Goal: Task Accomplishment & Management: Manage account settings

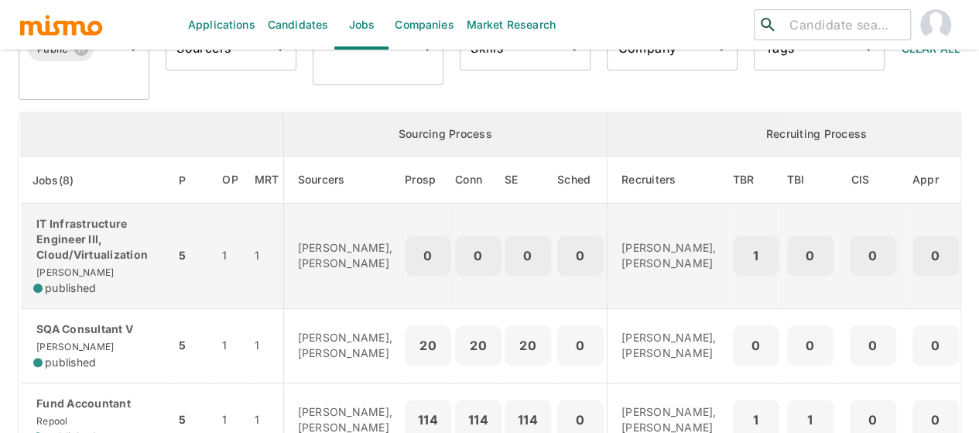
scroll to position [155, 0]
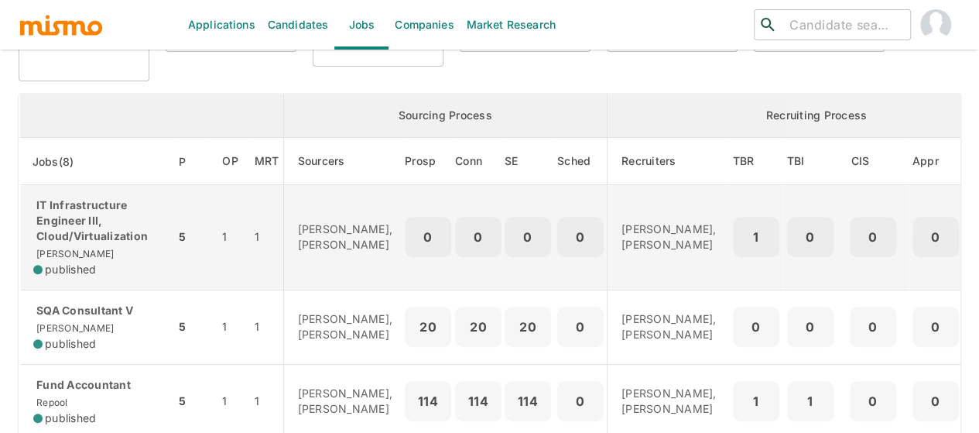
click at [79, 249] on div "IT Infrastructure Engineer III, Cloud/Virtualization [PERSON_NAME] published" at bounding box center [97, 237] width 129 height 80
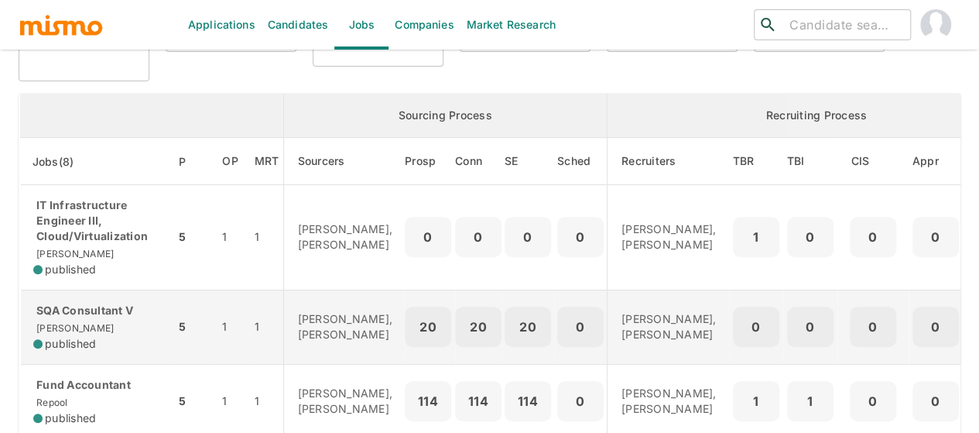
click at [111, 324] on div "SQA Consultant V Kaiser published" at bounding box center [97, 327] width 129 height 49
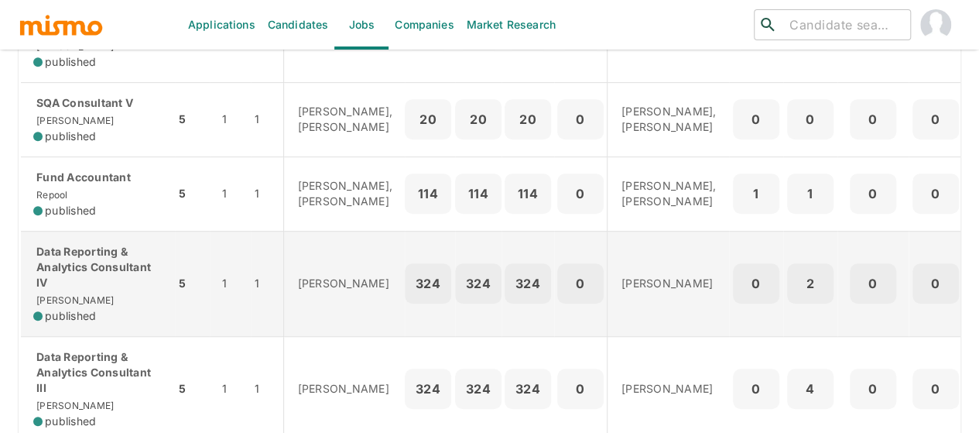
scroll to position [387, 0]
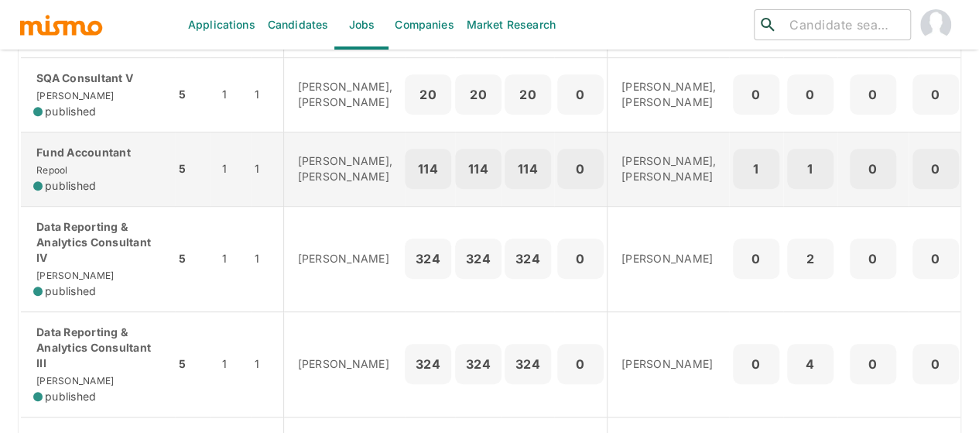
click at [101, 206] on td "Fund Accountant Repool published" at bounding box center [98, 169] width 156 height 74
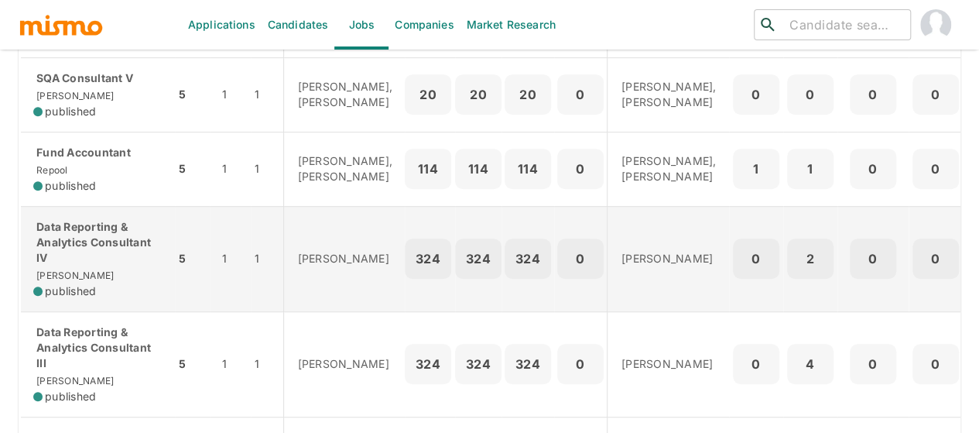
click at [101, 265] on p "Data Reporting & Analytics Consultant IV" at bounding box center [97, 242] width 129 height 46
click at [78, 265] on p "Data Reporting & Analytics Consultant IV" at bounding box center [97, 242] width 129 height 46
click at [73, 264] on p "Data Reporting & Analytics Consultant IV" at bounding box center [97, 242] width 129 height 46
click at [78, 265] on p "Data Reporting & Analytics Consultant IV" at bounding box center [97, 242] width 129 height 46
click at [74, 265] on p "Data Reporting & Analytics Consultant IV" at bounding box center [97, 242] width 129 height 46
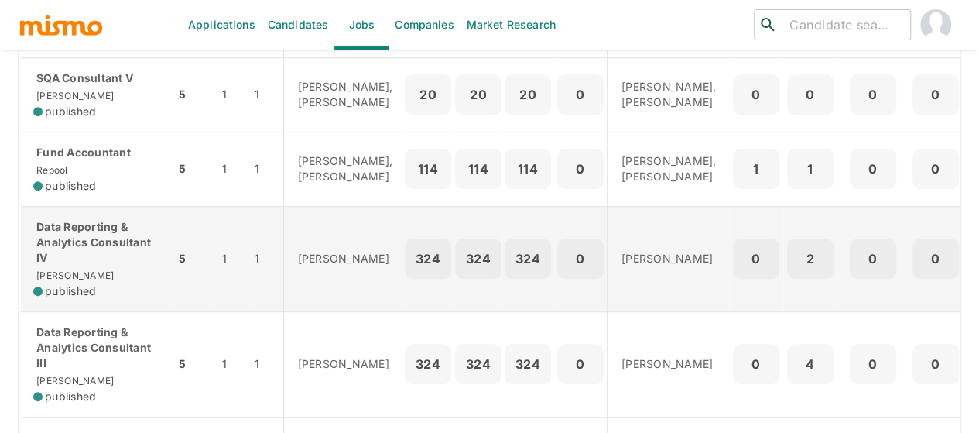
click at [93, 252] on p "Data Reporting & Analytics Consultant IV" at bounding box center [97, 242] width 129 height 46
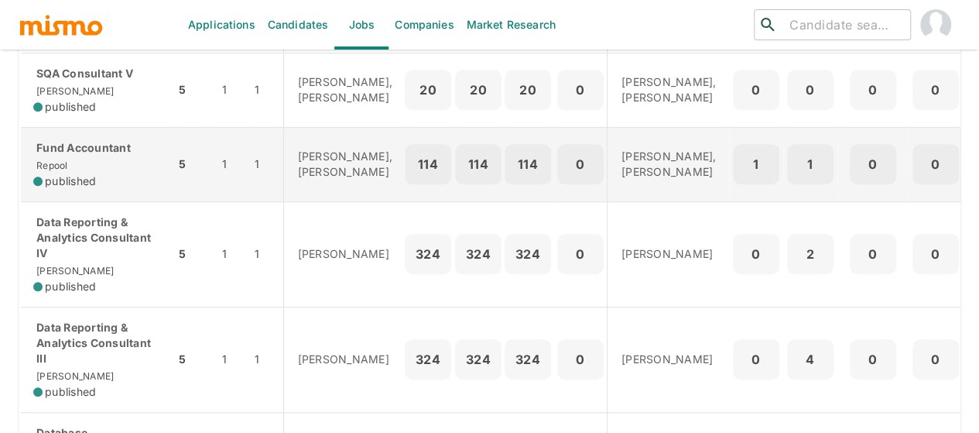
scroll to position [542, 0]
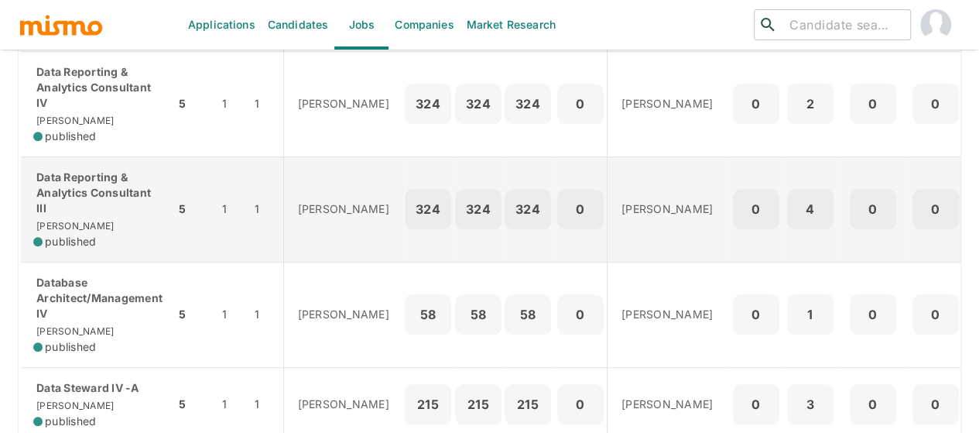
click at [85, 216] on p "Data Reporting & Analytics Consultant III" at bounding box center [97, 193] width 129 height 46
click at [92, 244] on div "Data Reporting & Analytics Consultant III Kaiser published" at bounding box center [97, 210] width 129 height 80
click at [75, 216] on p "Data Reporting & Analytics Consultant III" at bounding box center [97, 193] width 129 height 46
click at [84, 216] on p "Data Reporting & Analytics Consultant III" at bounding box center [97, 193] width 129 height 46
click at [60, 216] on p "Data Reporting & Analytics Consultant III" at bounding box center [97, 193] width 129 height 46
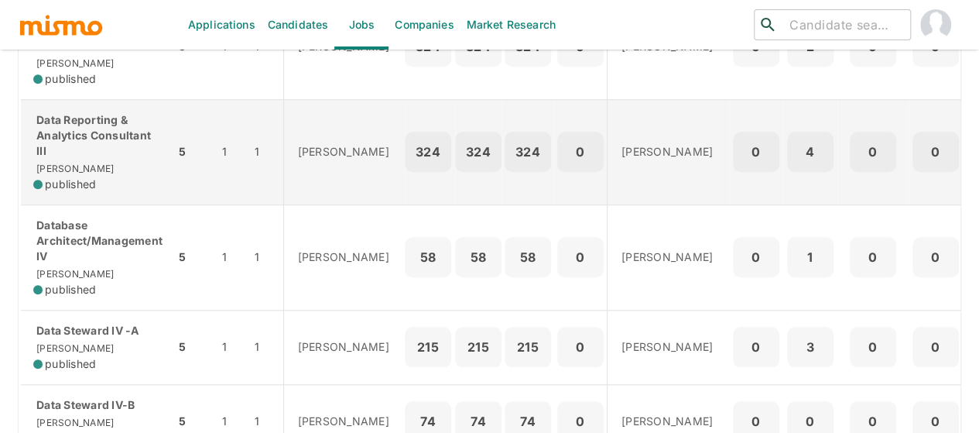
scroll to position [697, 0]
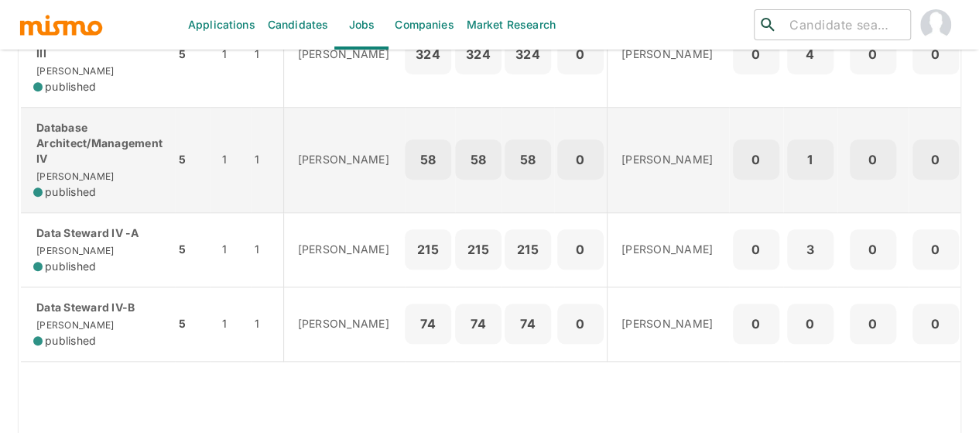
click at [96, 166] on p "Database Architect/Management IV" at bounding box center [97, 143] width 129 height 46
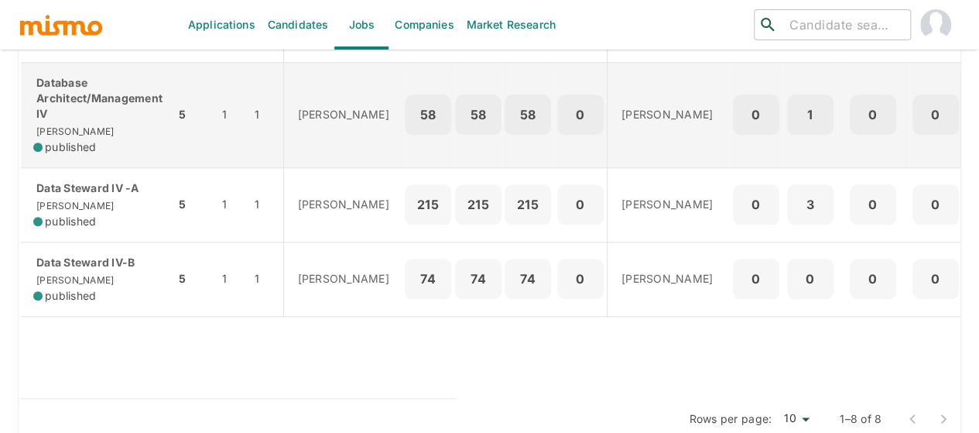
scroll to position [774, 0]
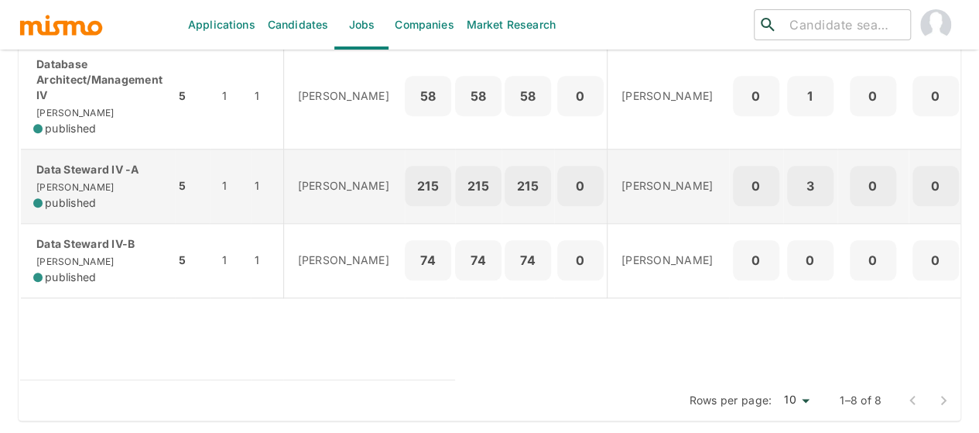
click at [92, 194] on div "Data Steward IV -A Kaiser published" at bounding box center [97, 186] width 129 height 49
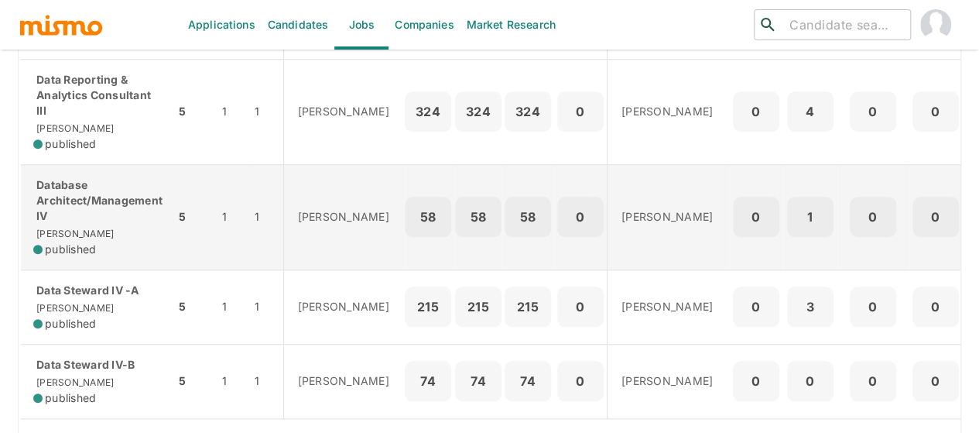
scroll to position [619, 0]
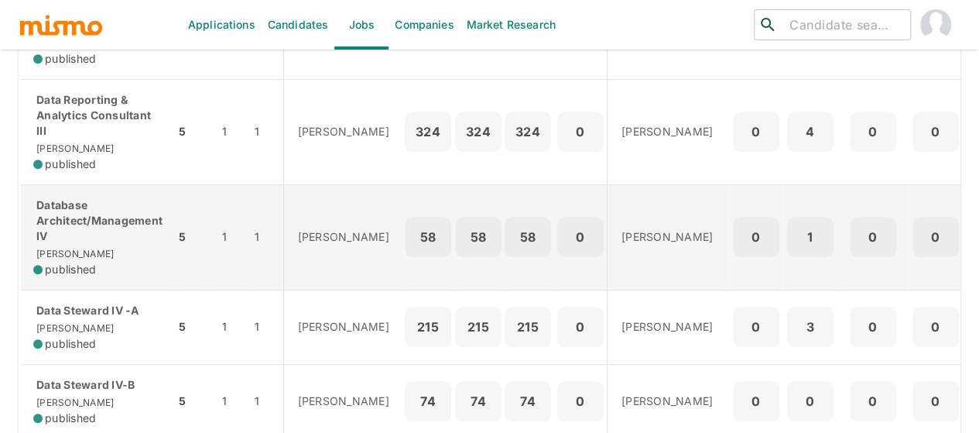
click at [77, 244] on p "Database Architect/Management IV" at bounding box center [97, 220] width 129 height 46
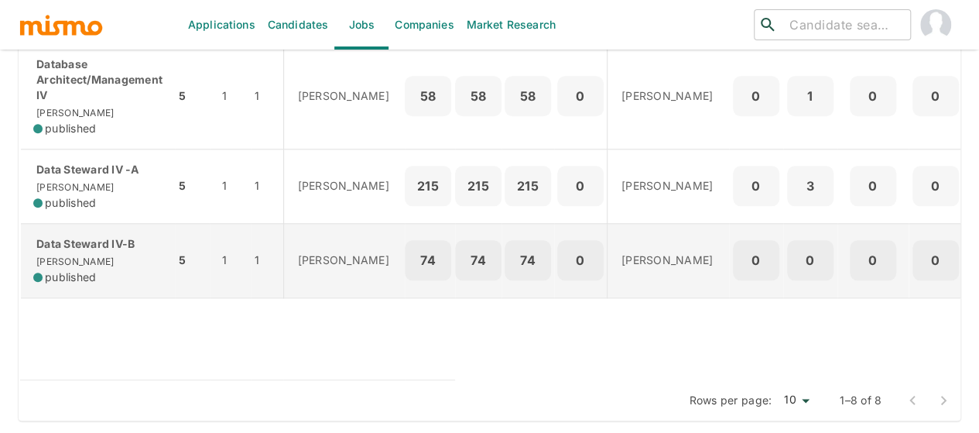
scroll to position [774, 0]
click at [108, 269] on div "Data Steward IV-B Kaiser published" at bounding box center [97, 260] width 129 height 49
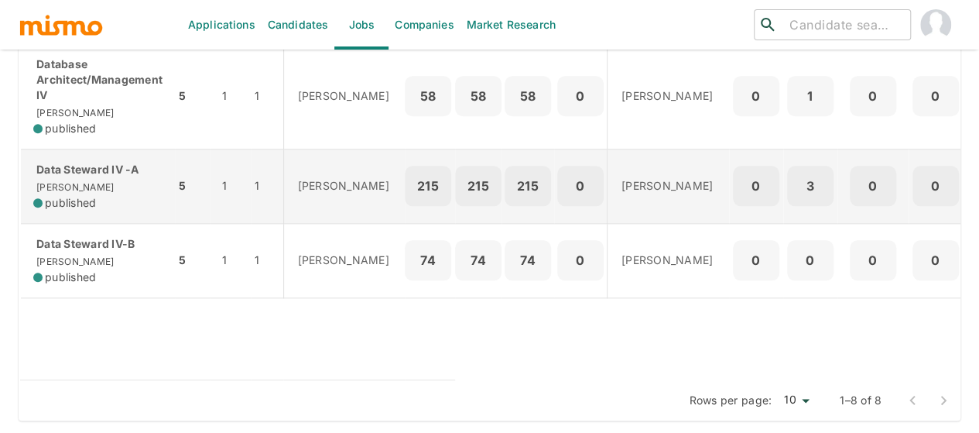
click at [93, 191] on div "Data Steward IV -A Kaiser published" at bounding box center [97, 186] width 129 height 49
click at [82, 200] on div "Data Steward IV -A Kaiser published" at bounding box center [97, 186] width 129 height 49
click at [59, 187] on div "Data Steward IV -A Kaiser published" at bounding box center [97, 186] width 129 height 49
click at [77, 196] on div "Data Steward IV -A Kaiser published" at bounding box center [97, 186] width 129 height 49
click at [74, 163] on td "Data Steward IV -A Kaiser published" at bounding box center [98, 186] width 156 height 74
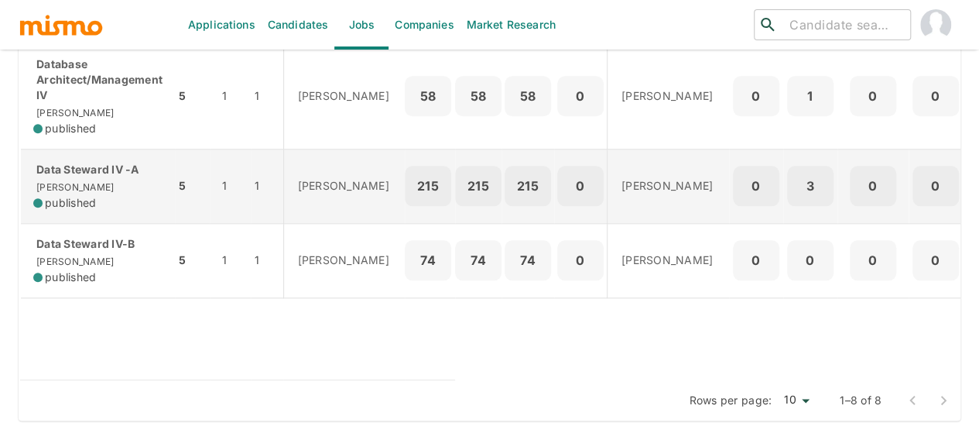
click at [105, 177] on p "Data Steward IV -A" at bounding box center [97, 169] width 129 height 15
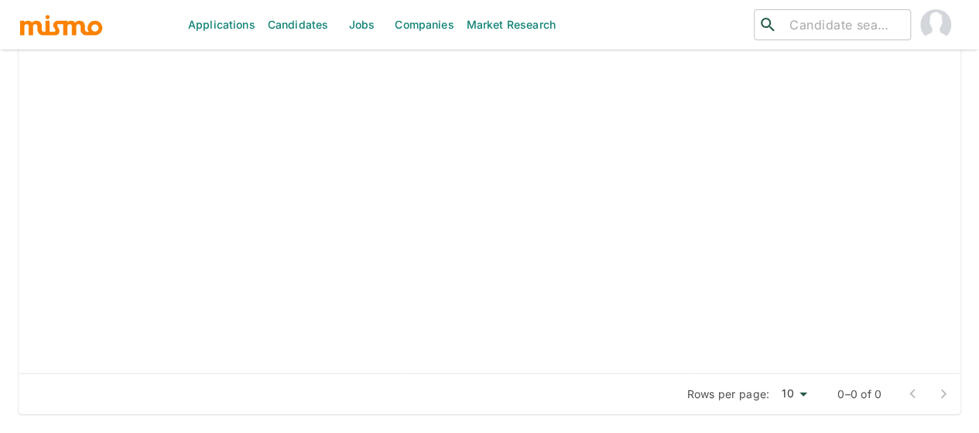
scroll to position [1721, 0]
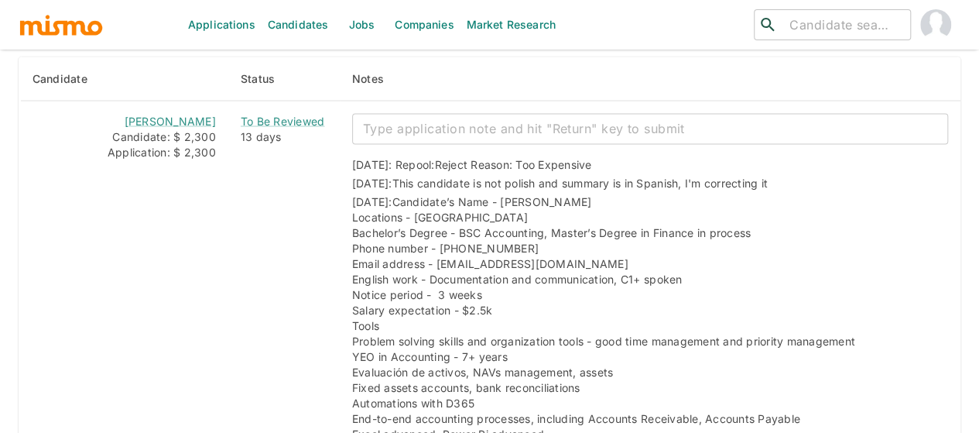
scroll to position [1486, 0]
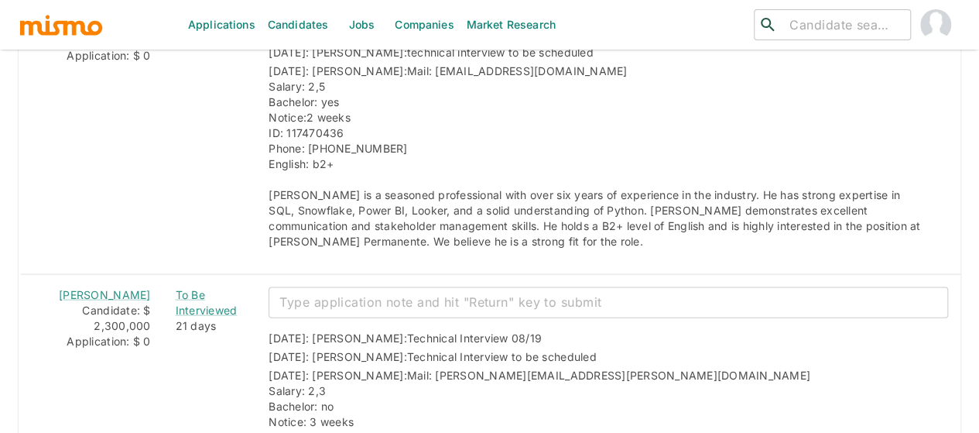
scroll to position [1605, 0]
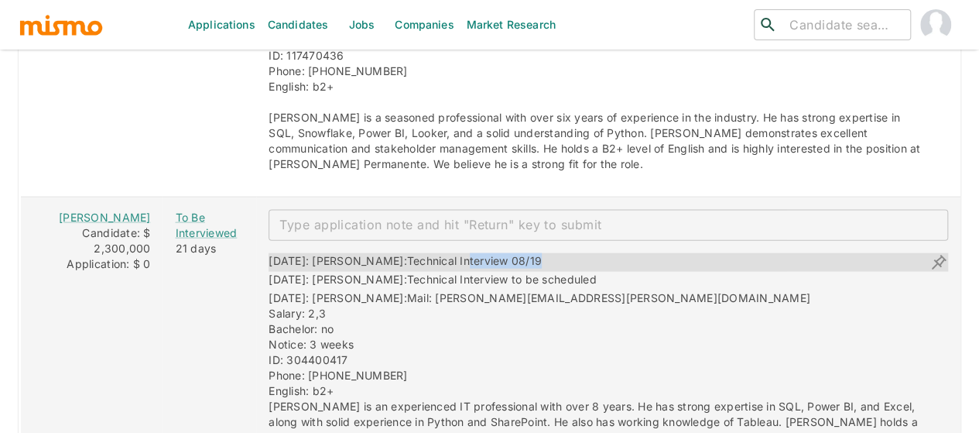
drag, startPoint x: 509, startPoint y: 207, endPoint x: 418, endPoint y: 206, distance: 90.6
click at [418, 253] on div "08/14/2025: Kaiser: Technical Interview 08/19" at bounding box center [609, 262] width 680 height 19
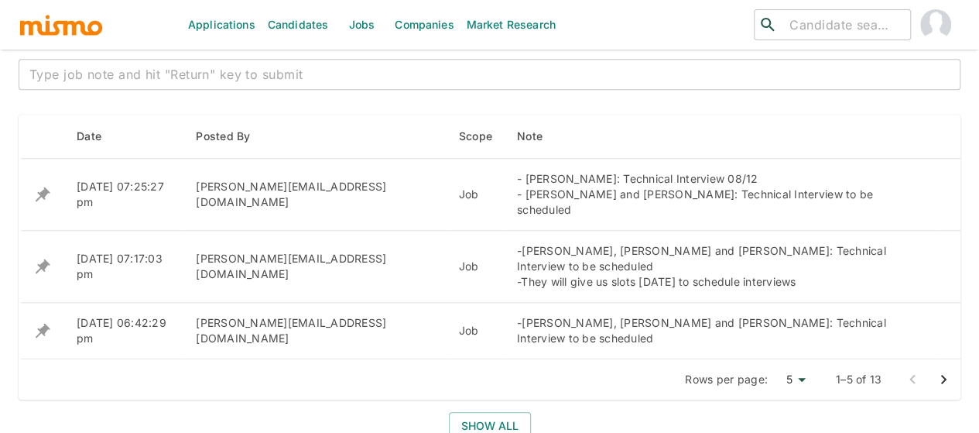
scroll to position [599, 0]
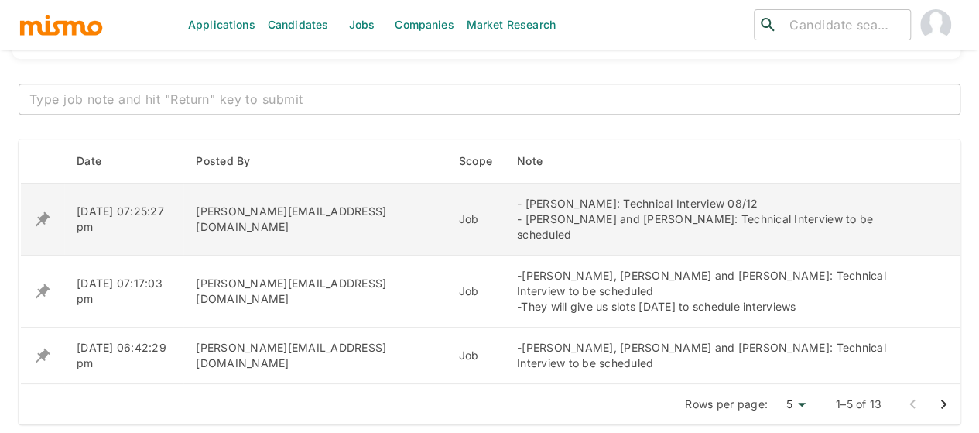
drag, startPoint x: 842, startPoint y: 218, endPoint x: 421, endPoint y: 193, distance: 421.8
click at [505, 193] on td "- Antony Zuniga: Technical Interview 08/12 - Andres Amores and Mauricio Bellido…" at bounding box center [720, 219] width 431 height 72
copy div "- Antony Zuniga: Technical Interview 08/12 - Andres Amores and Mauricio Bellido…"
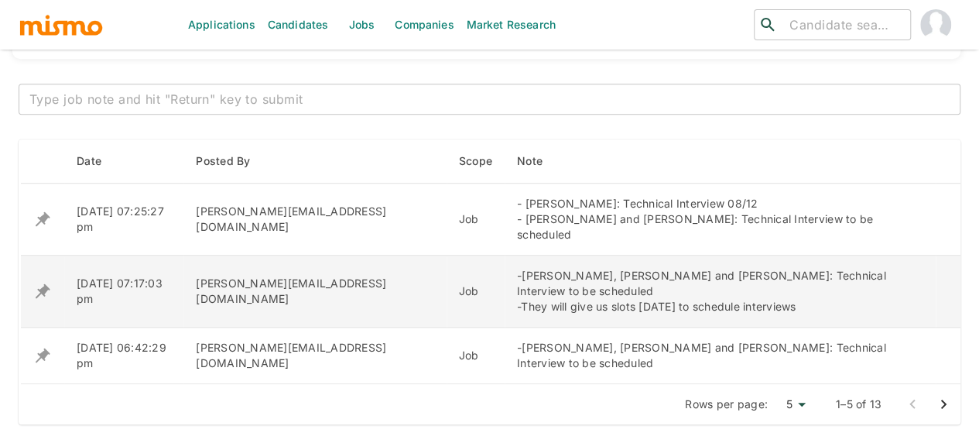
click at [42, 227] on icon "enhanced table" at bounding box center [43, 219] width 15 height 15
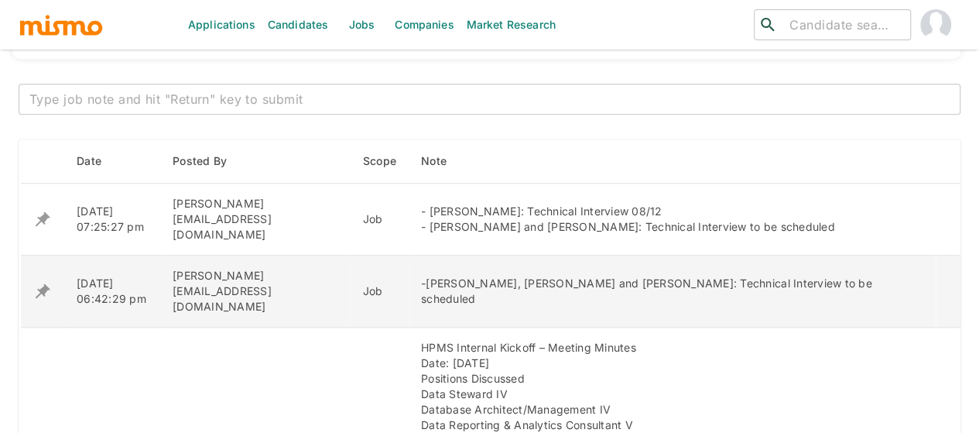
scroll to position [522, 0]
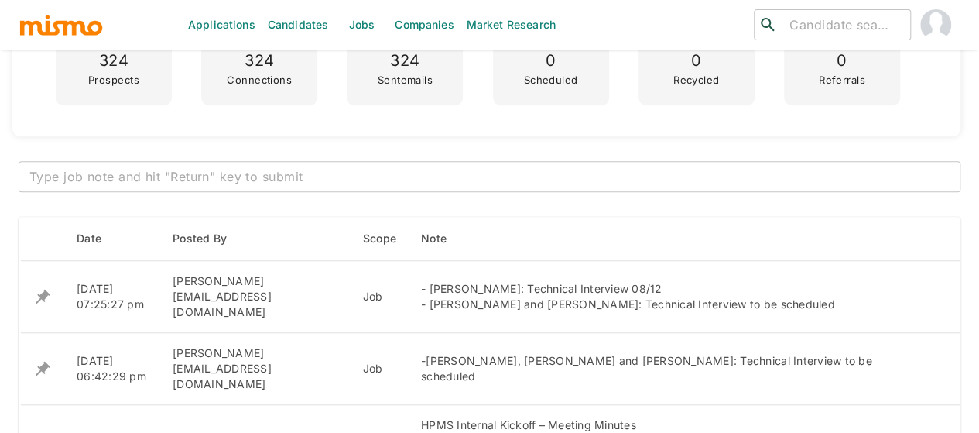
click at [265, 173] on textarea at bounding box center [489, 177] width 920 height 18
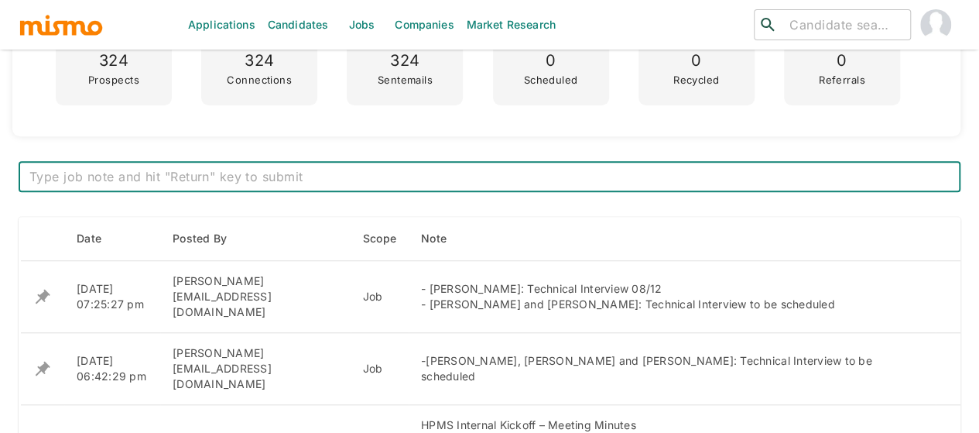
paste textarea "- Mauricio Bellido: Technical Interview 08/19 - Manuel Miranda: Technical Inter…"
type textarea "- Mauricio Bellido: Technical Interview 08/19 - Manuel Miranda: Technical Inter…"
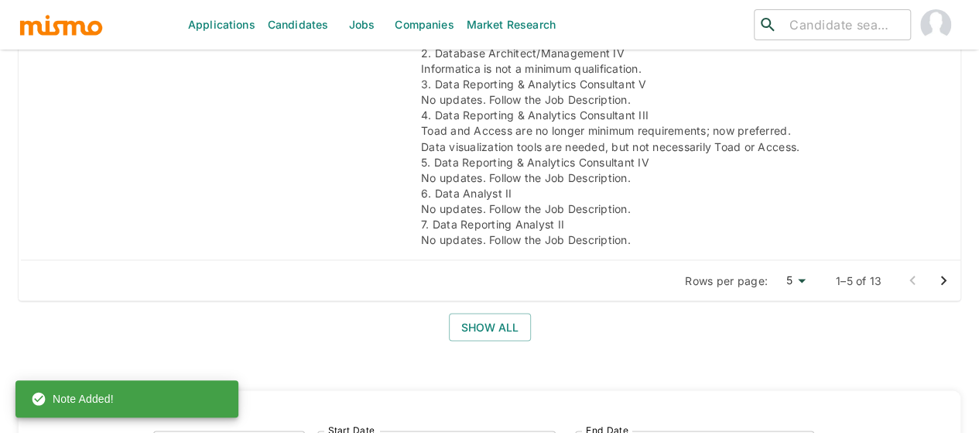
scroll to position [1373, 0]
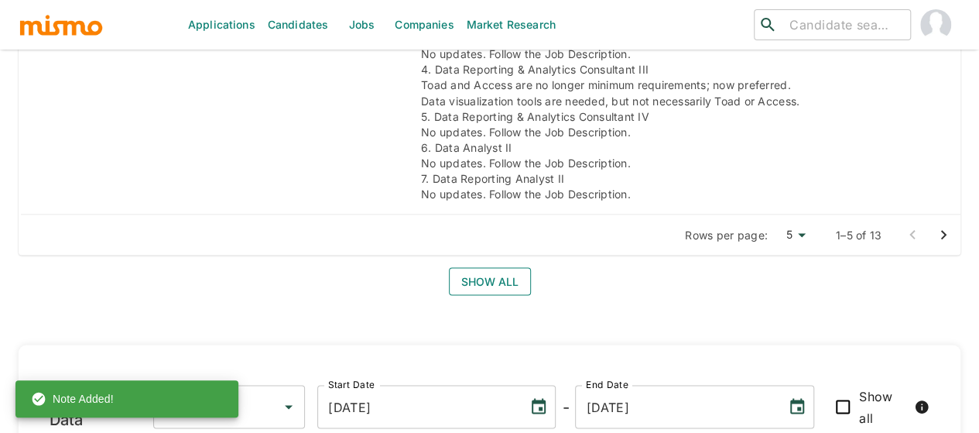
click at [482, 267] on button "Show all" at bounding box center [490, 281] width 82 height 29
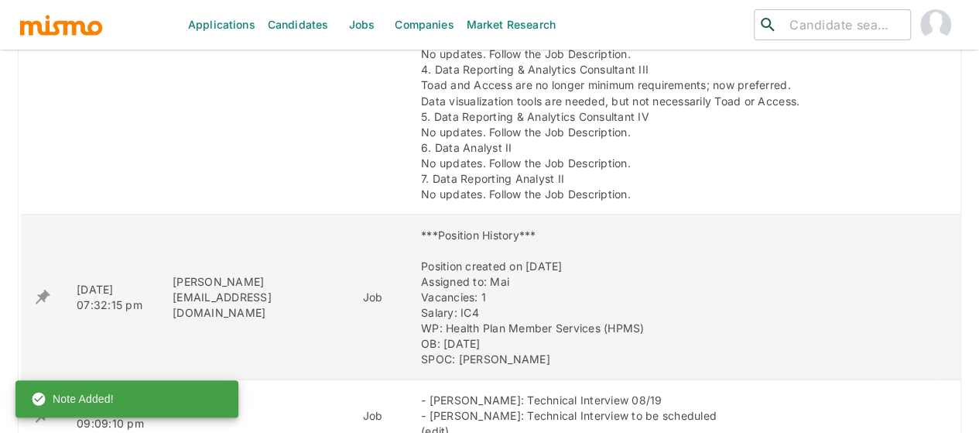
scroll to position [1528, 0]
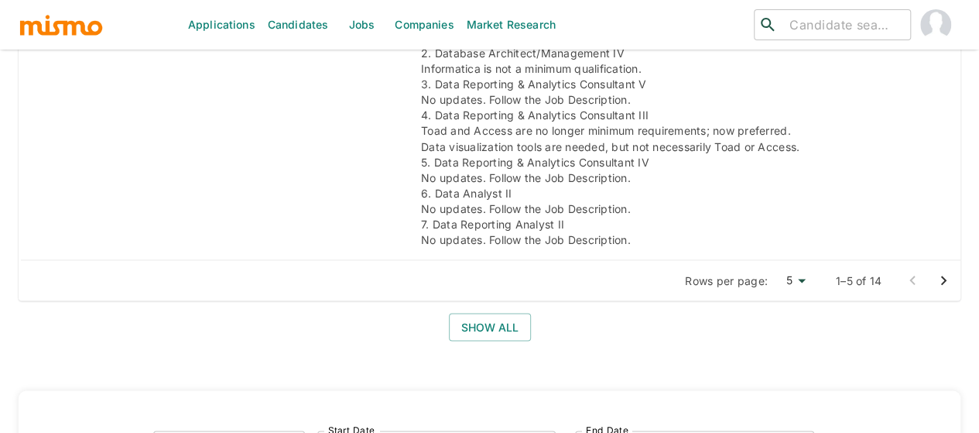
scroll to position [1471, 0]
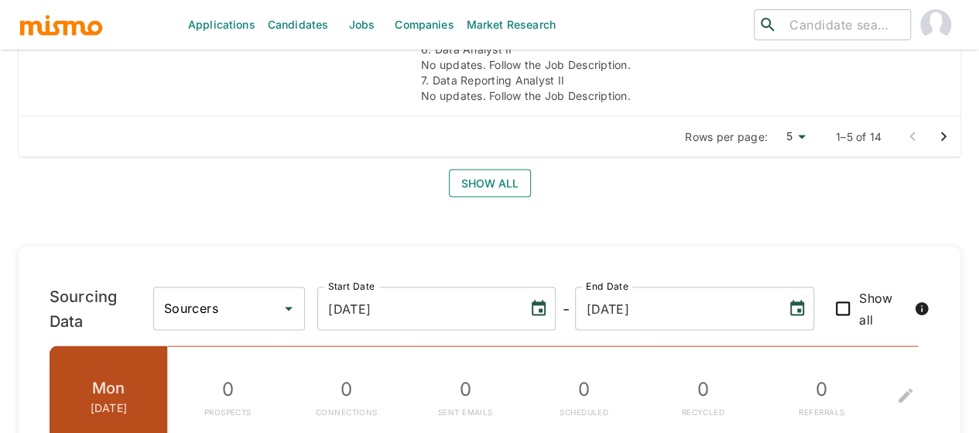
click at [492, 170] on button "Show all" at bounding box center [490, 184] width 82 height 29
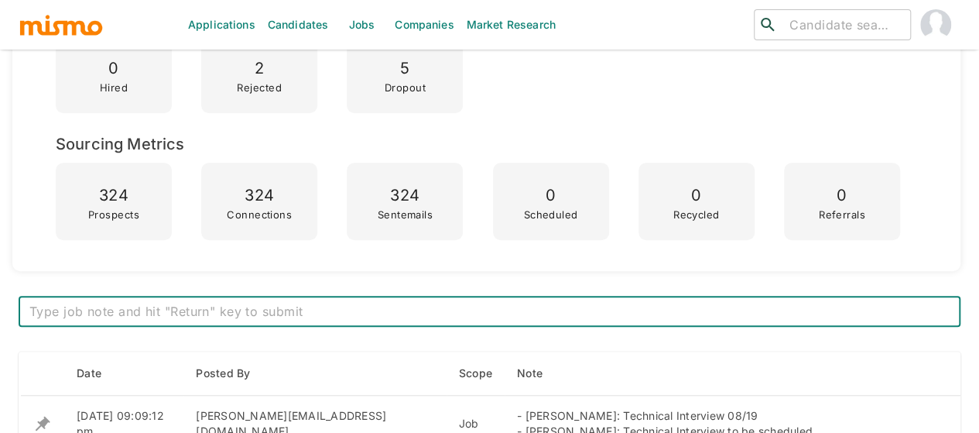
scroll to position [635, 0]
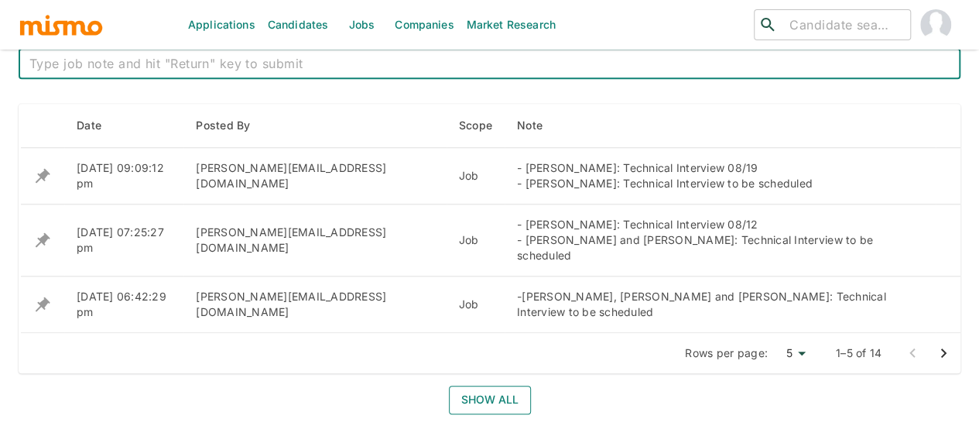
click at [496, 385] on button "Show all" at bounding box center [490, 399] width 82 height 29
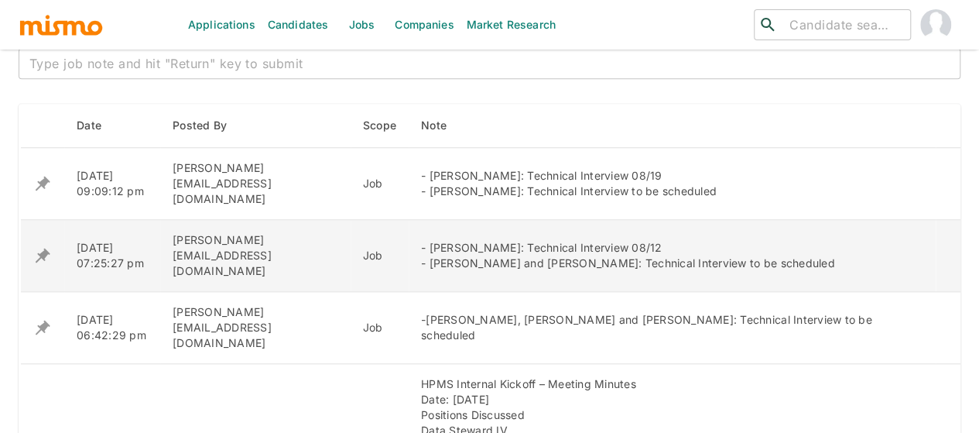
click at [42, 191] on icon "enhanced table" at bounding box center [43, 183] width 15 height 15
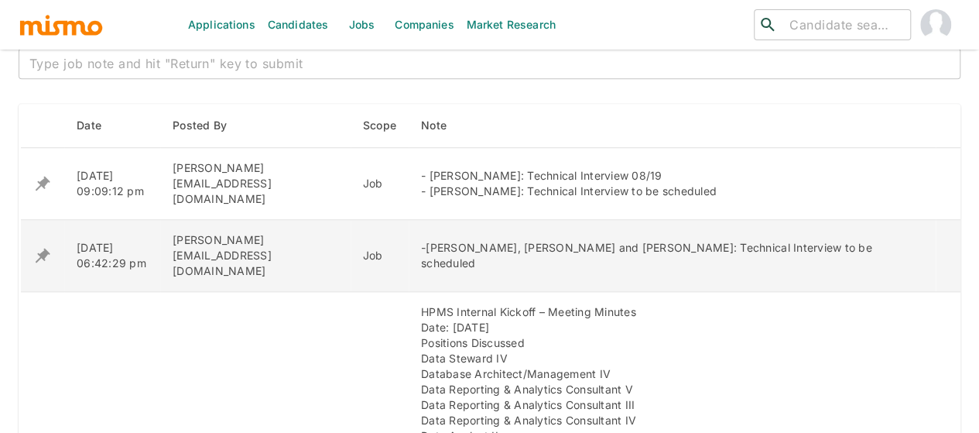
click at [42, 191] on icon "enhanced table" at bounding box center [43, 183] width 15 height 15
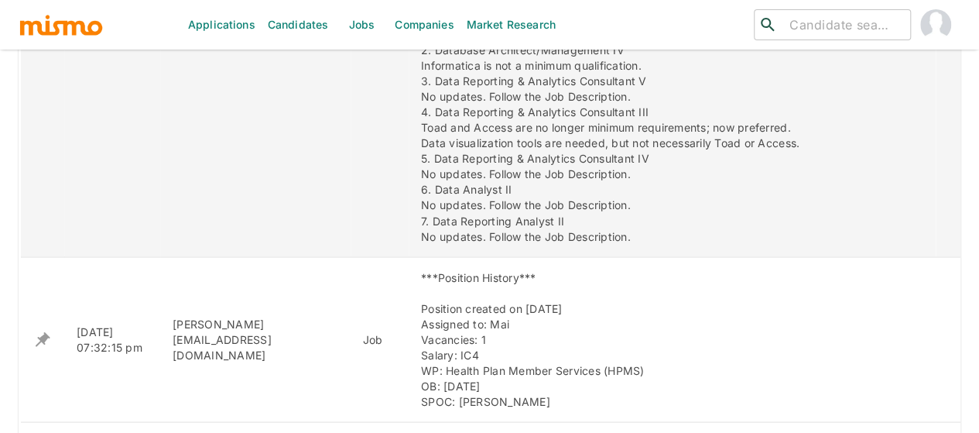
scroll to position [1331, 0]
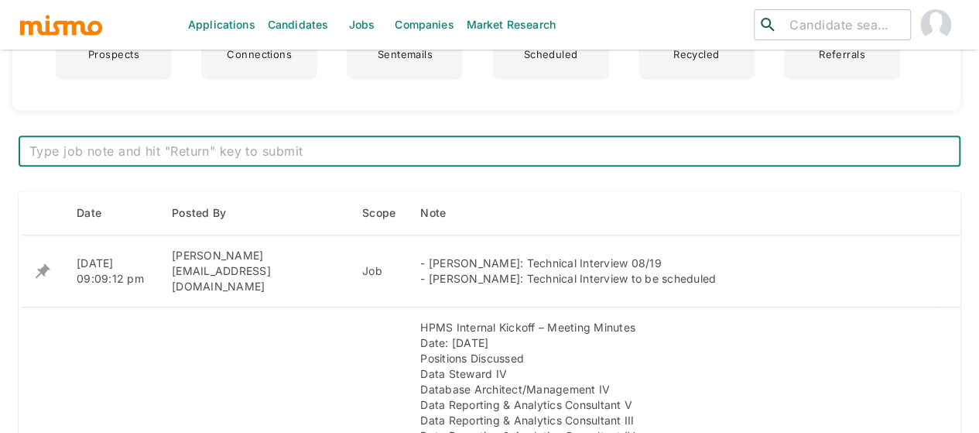
scroll to position [542, 0]
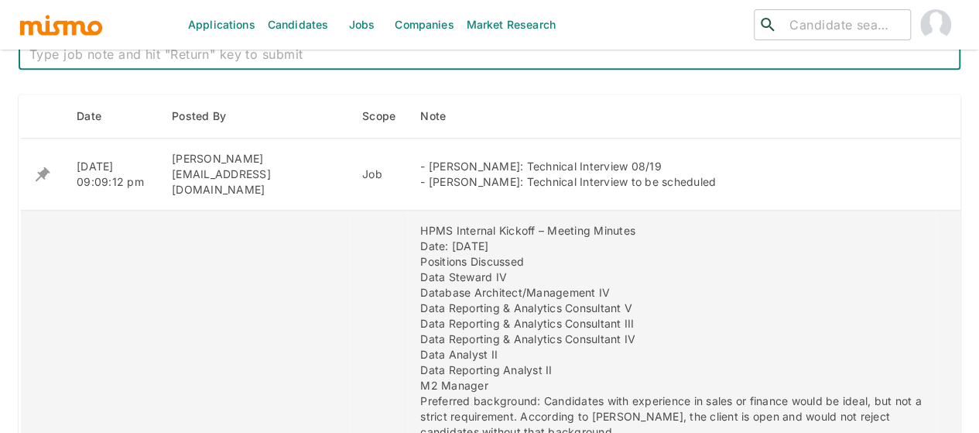
scroll to position [619, 0]
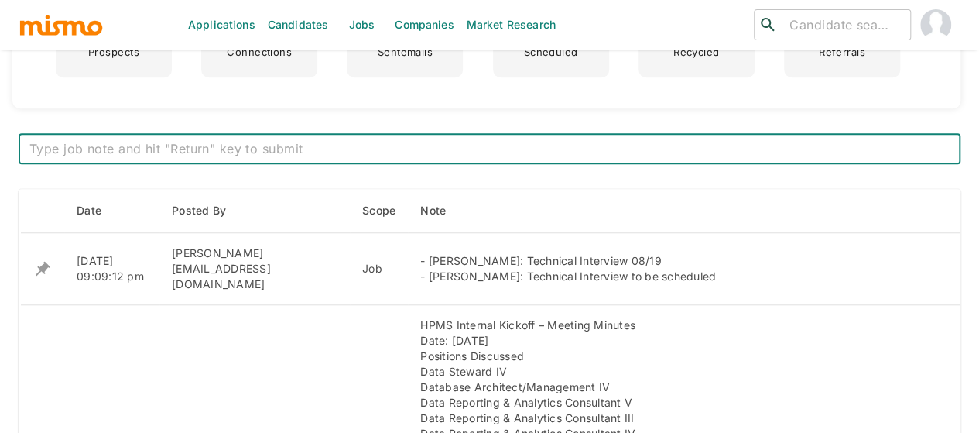
scroll to position [464, 0]
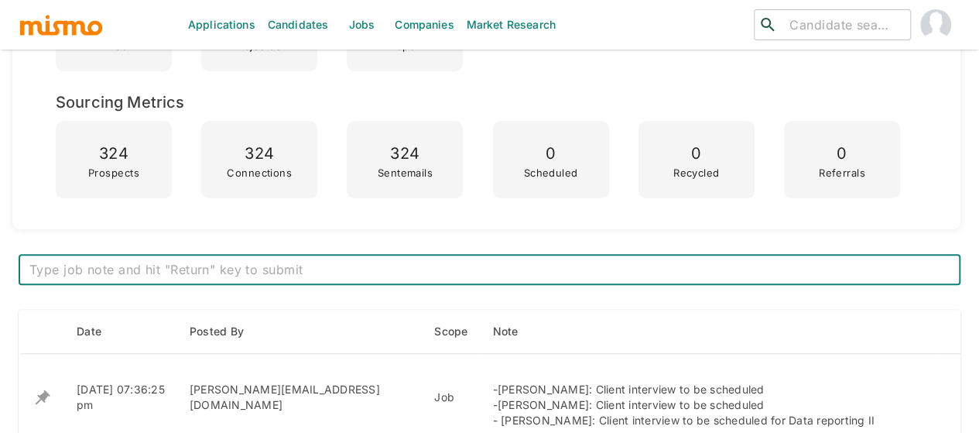
scroll to position [712, 0]
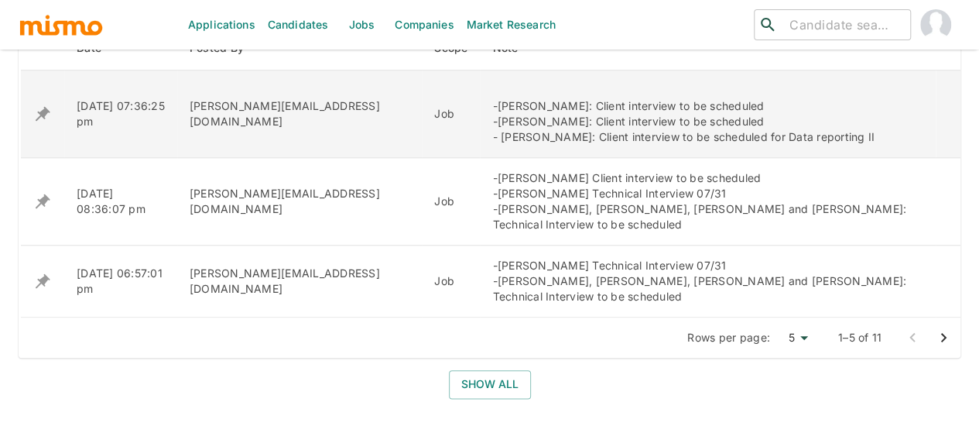
drag, startPoint x: 826, startPoint y: 134, endPoint x: 402, endPoint y: 110, distance: 424.8
click at [480, 110] on td "-Andrew Araya: Client interview to be scheduled -Daniel Leon: Client interview …" at bounding box center [708, 113] width 456 height 87
copy div "-Andrew Araya: Client interview to be scheduled -Daniel Leon: Client interview …"
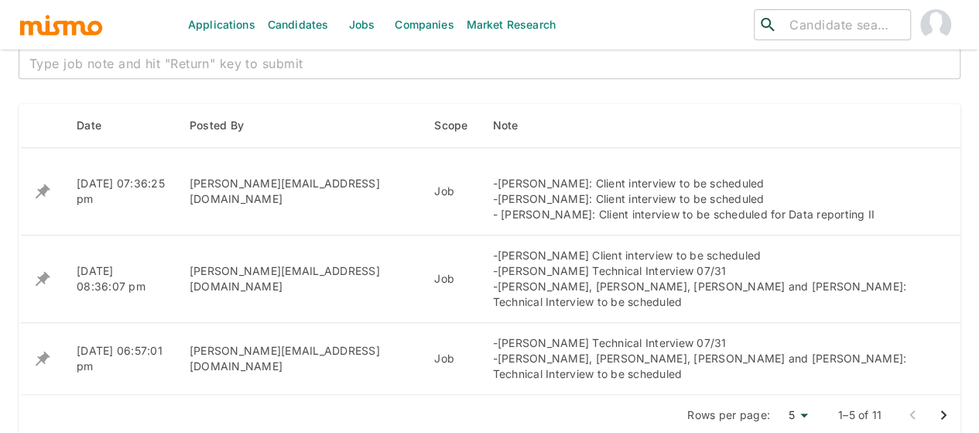
scroll to position [557, 0]
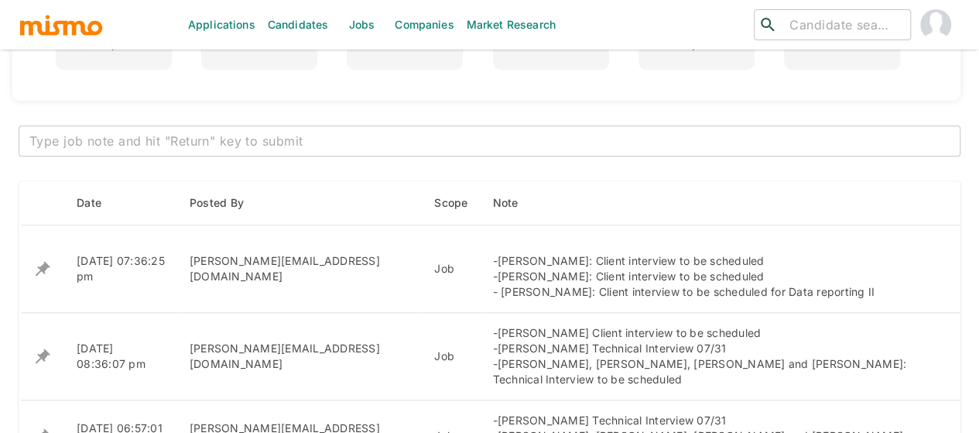
click at [262, 139] on textarea at bounding box center [489, 141] width 920 height 18
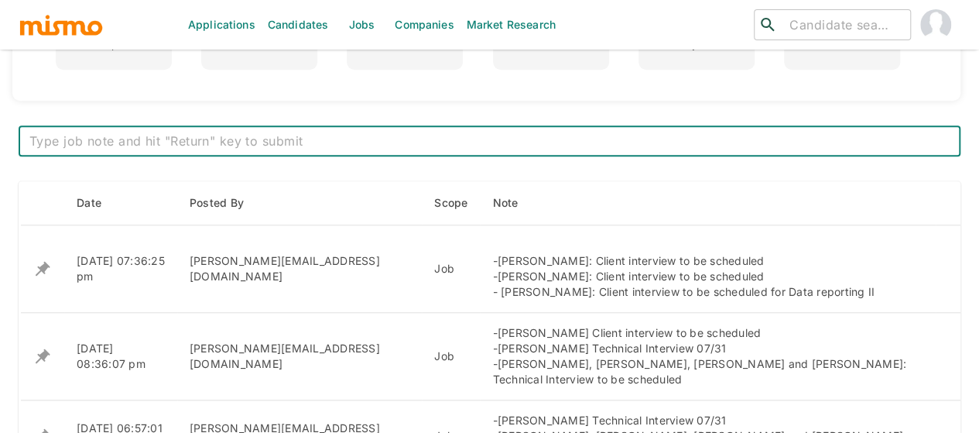
paste textarea "-Andrew Araya, Daniel Leon and Karina Chacon: Client interview to be scheduled …"
type textarea "-Andrew Araya, Daniel Leon and Karina Chacon: Client interview to be scheduled …"
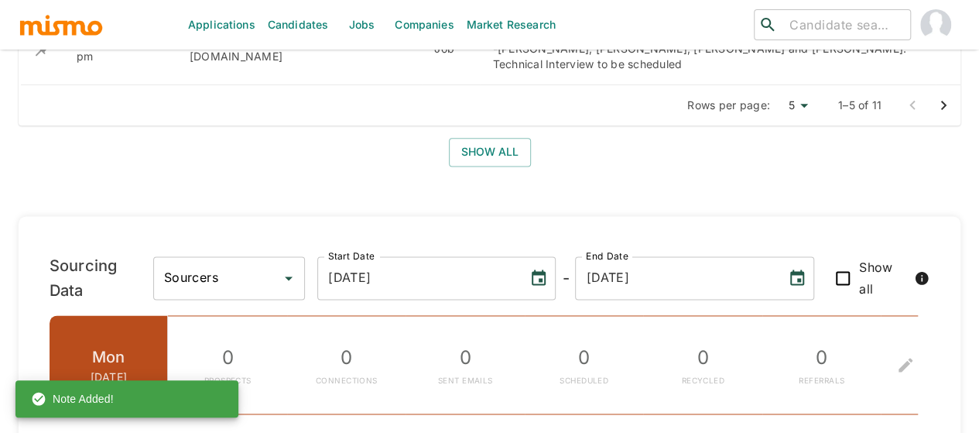
scroll to position [867, 0]
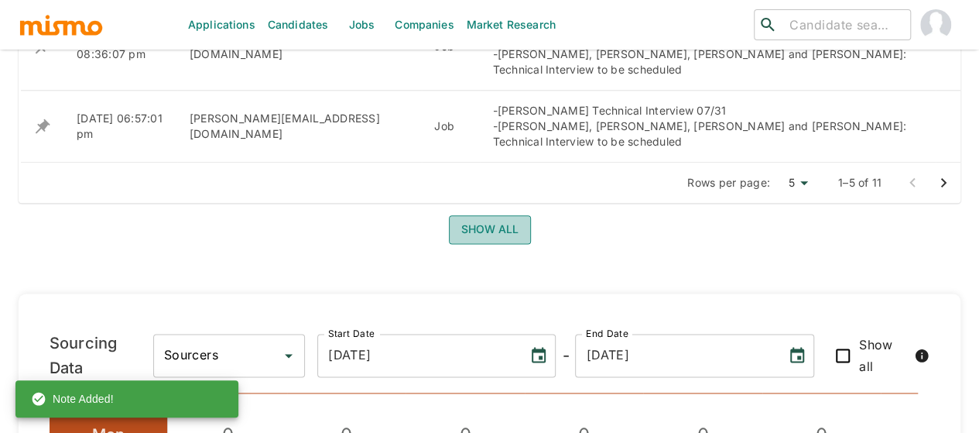
click at [470, 230] on button "Show all" at bounding box center [490, 229] width 82 height 29
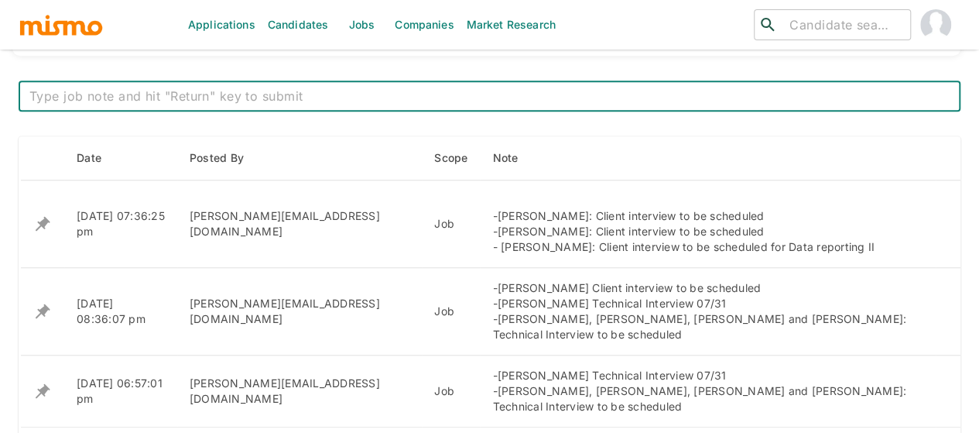
scroll to position [619, 0]
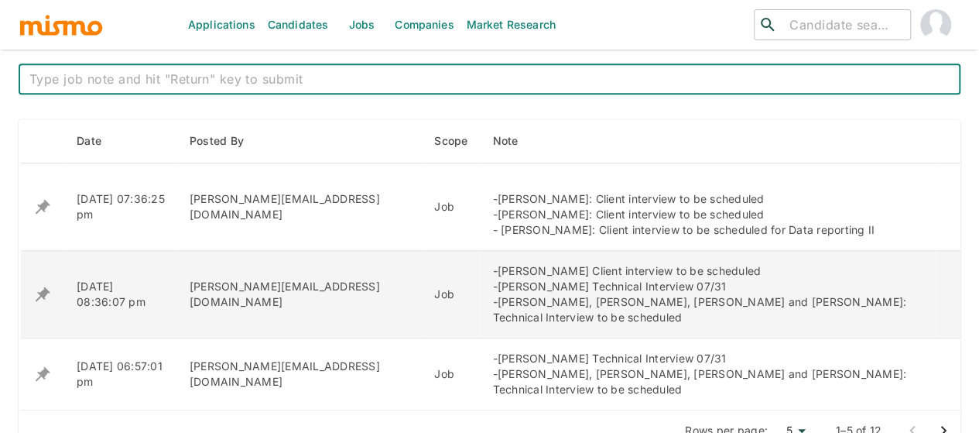
click at [43, 214] on icon "enhanced table" at bounding box center [43, 207] width 15 height 15
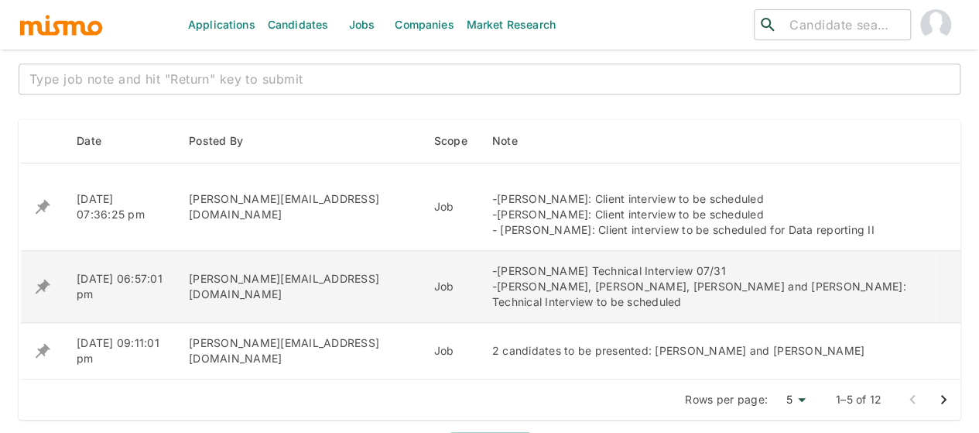
click at [42, 214] on icon "enhanced table" at bounding box center [43, 207] width 15 height 15
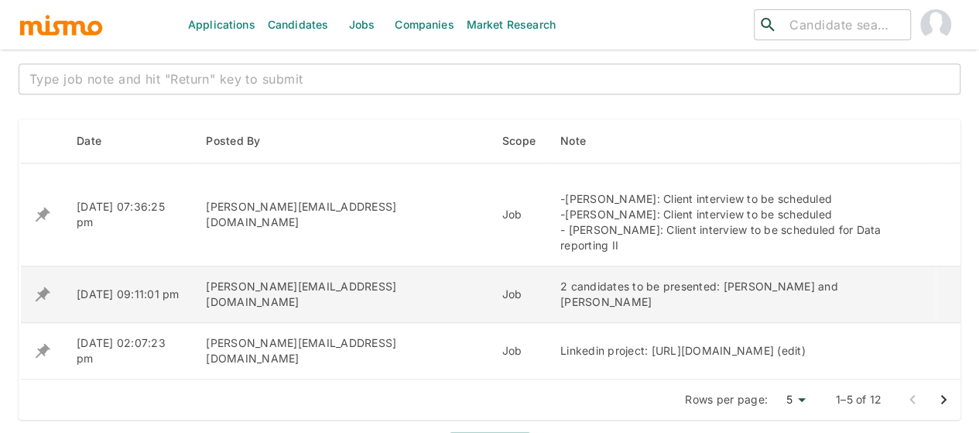
click at [41, 224] on icon "enhanced table" at bounding box center [42, 214] width 19 height 19
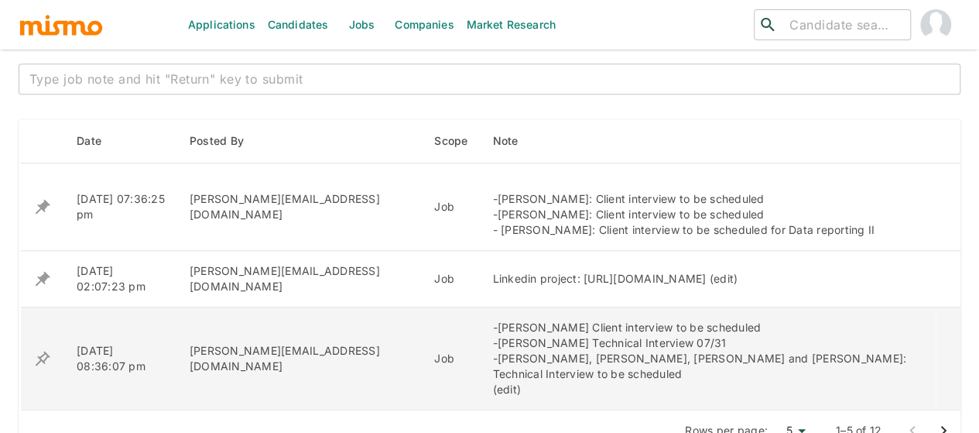
scroll to position [774, 0]
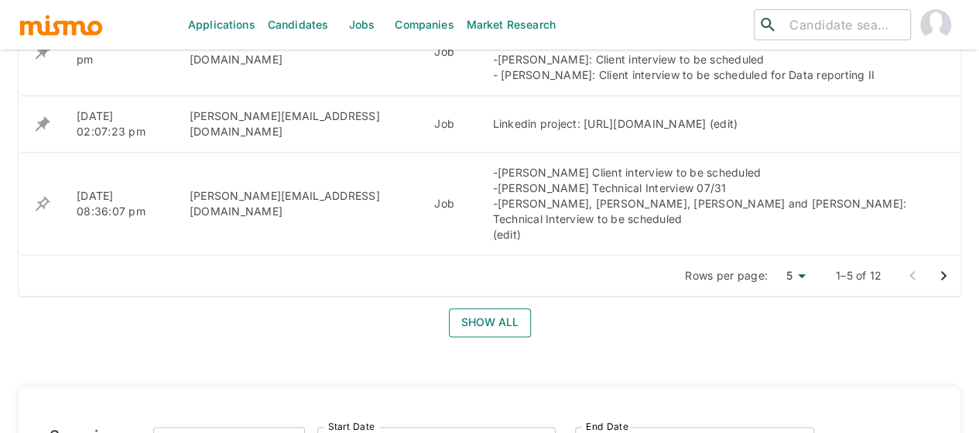
click at [491, 319] on button "Show all" at bounding box center [490, 322] width 82 height 29
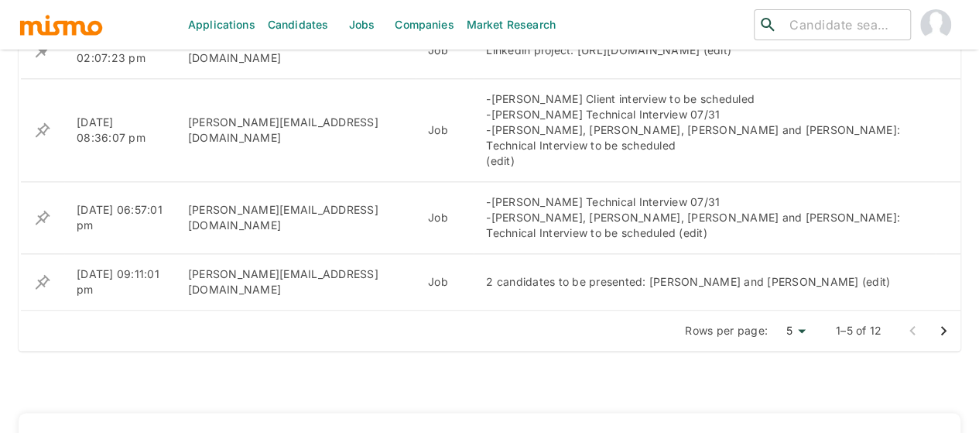
scroll to position [929, 0]
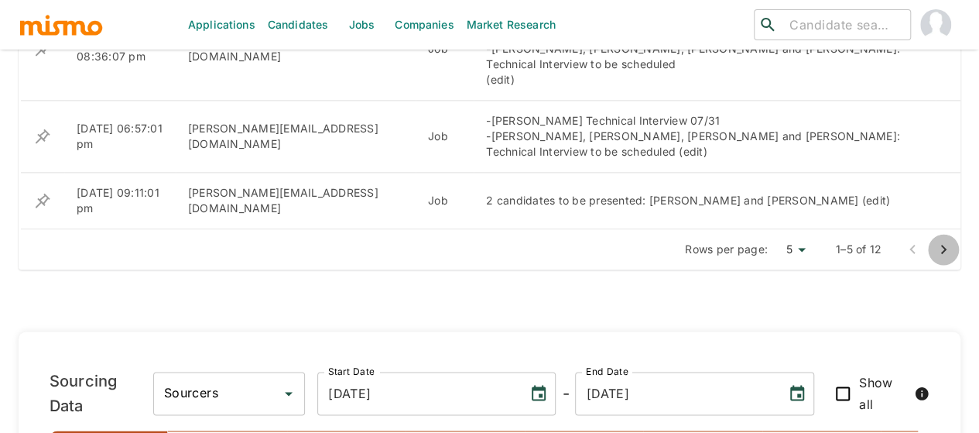
click at [941, 246] on icon "Go to next page" at bounding box center [943, 249] width 19 height 19
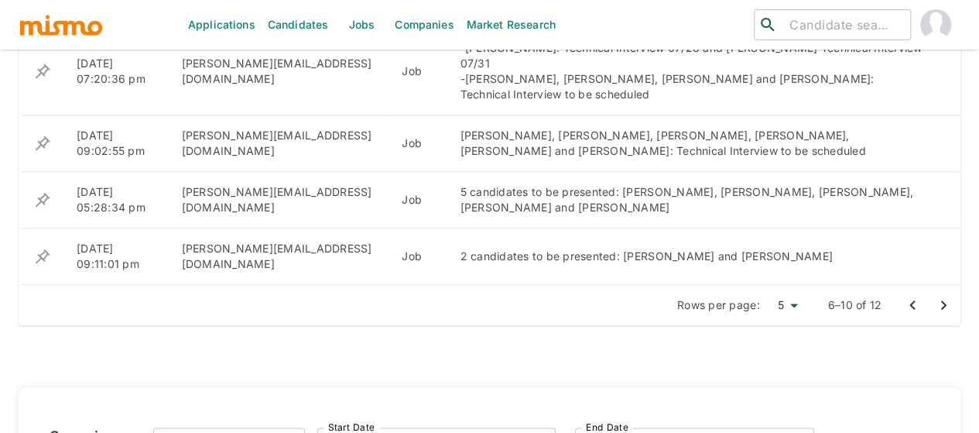
scroll to position [851, 0]
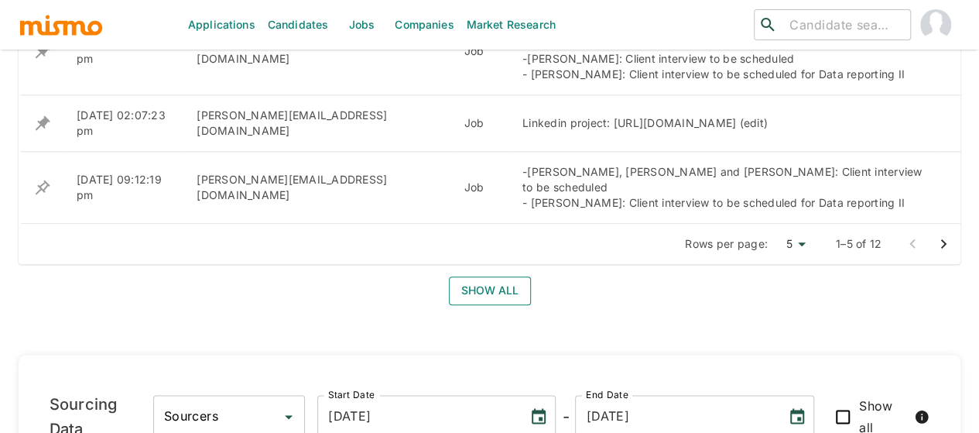
scroll to position [789, 0]
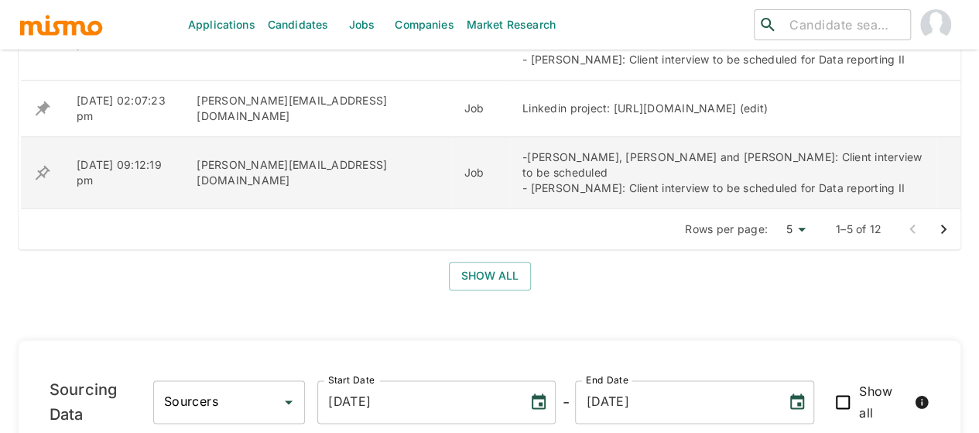
click at [42, 44] on icon "enhanced table" at bounding box center [43, 36] width 15 height 15
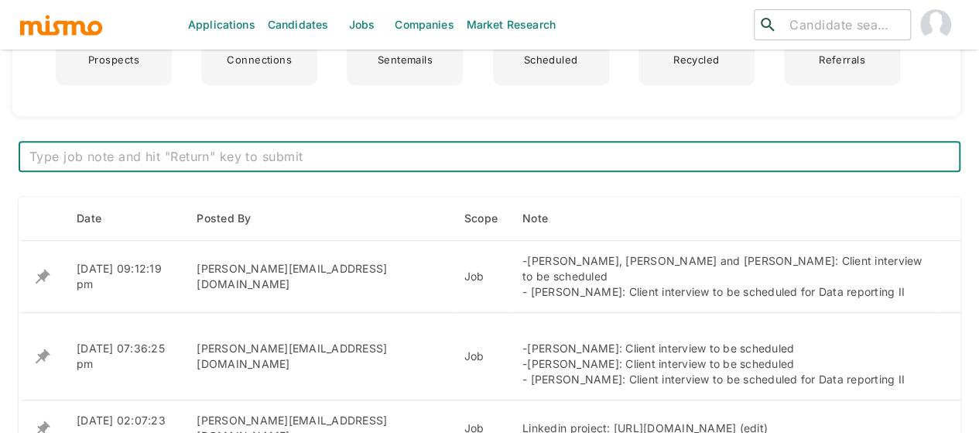
scroll to position [619, 0]
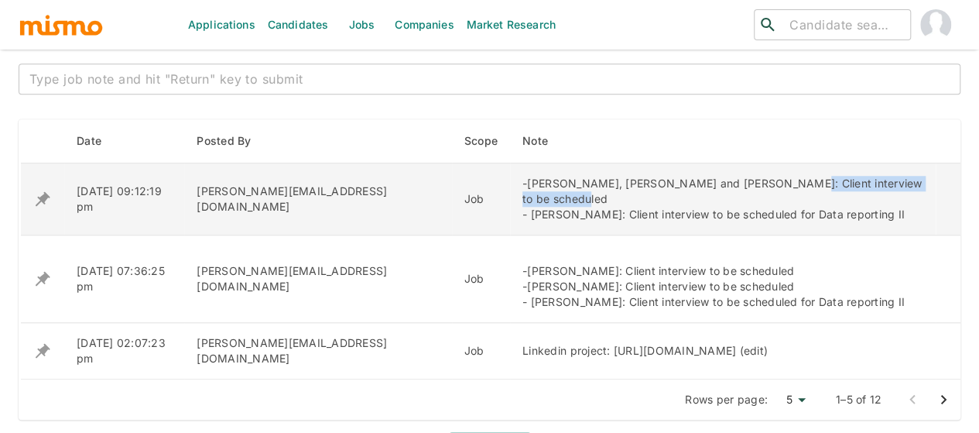
drag, startPoint x: 813, startPoint y: 185, endPoint x: 626, endPoint y: 182, distance: 186.6
click at [626, 182] on div "-[PERSON_NAME], [PERSON_NAME] and [PERSON_NAME]: Client interview to be schedul…" at bounding box center [722, 199] width 401 height 46
copy div "Client interview to be scheduled"
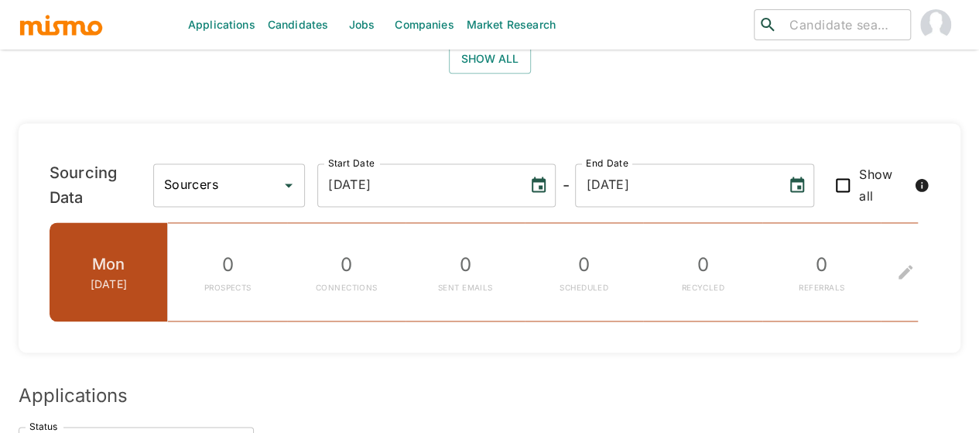
scroll to position [1316, 0]
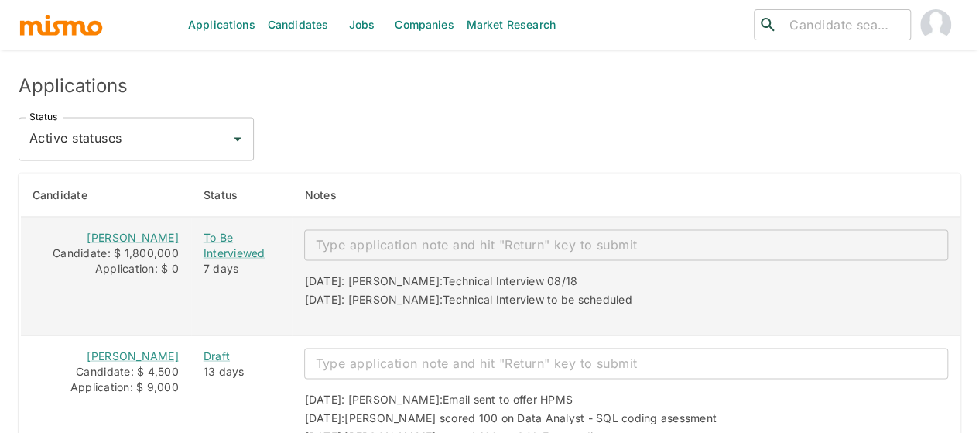
click at [467, 235] on textarea "enhanced table" at bounding box center [626, 244] width 622 height 18
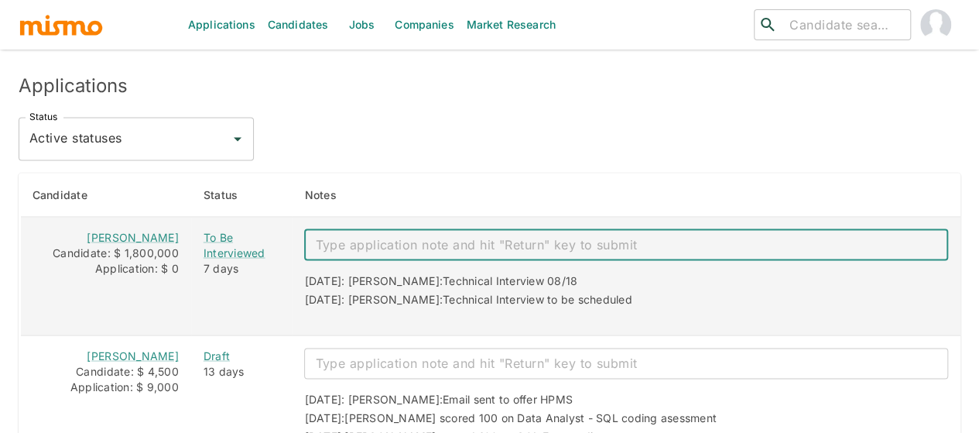
paste textarea "Client interview to be scheduled"
type textarea "Client interview to be scheduled"
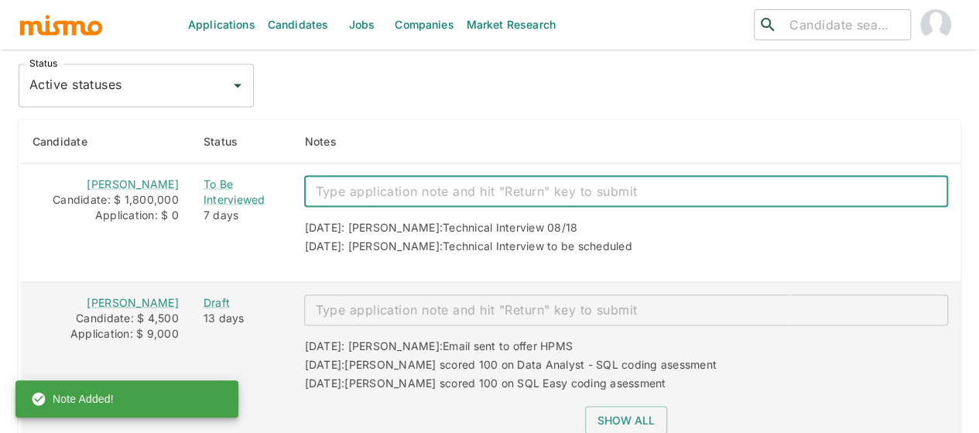
scroll to position [1393, 0]
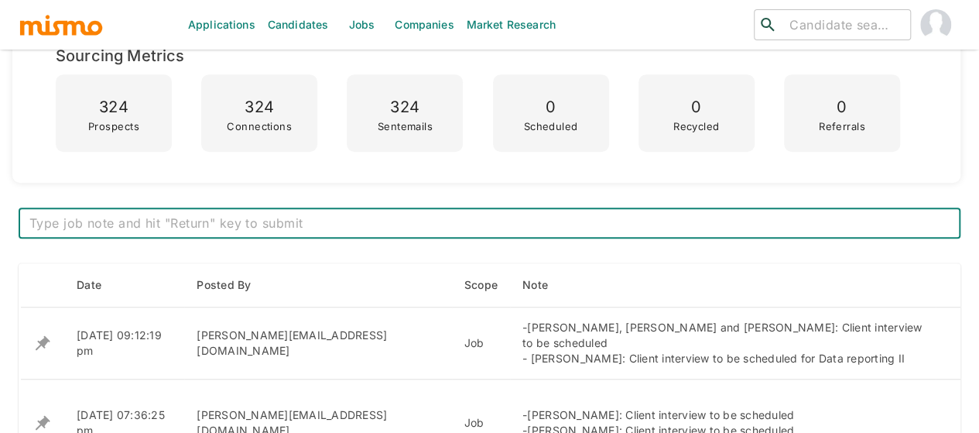
scroll to position [557, 0]
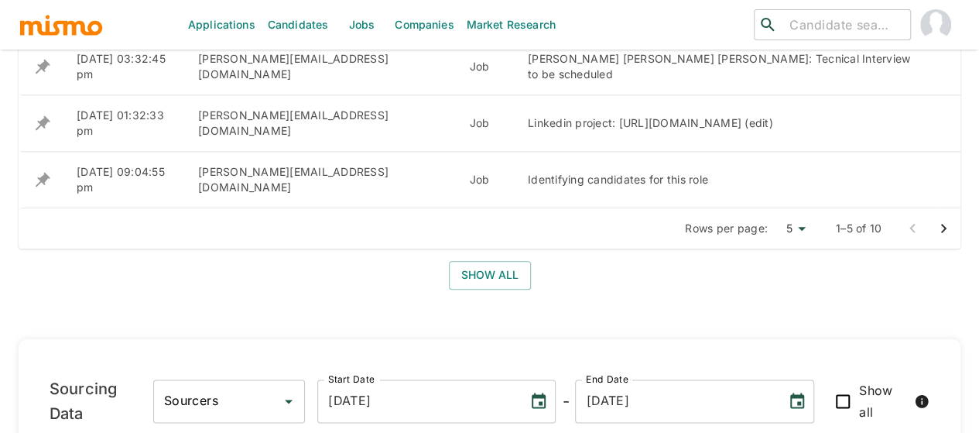
scroll to position [668, 0]
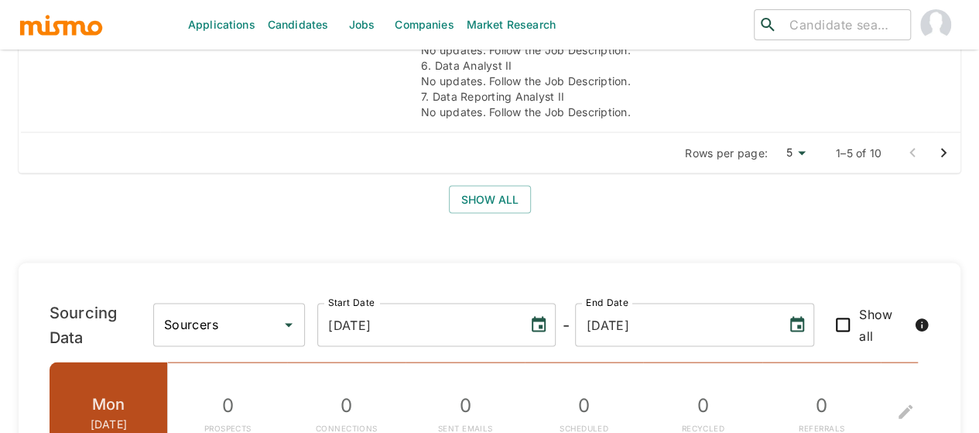
scroll to position [1548, 0]
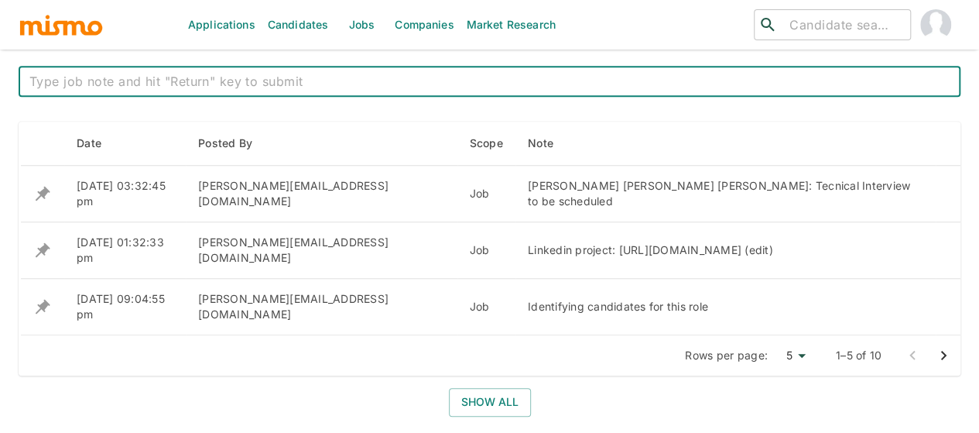
scroll to position [619, 0]
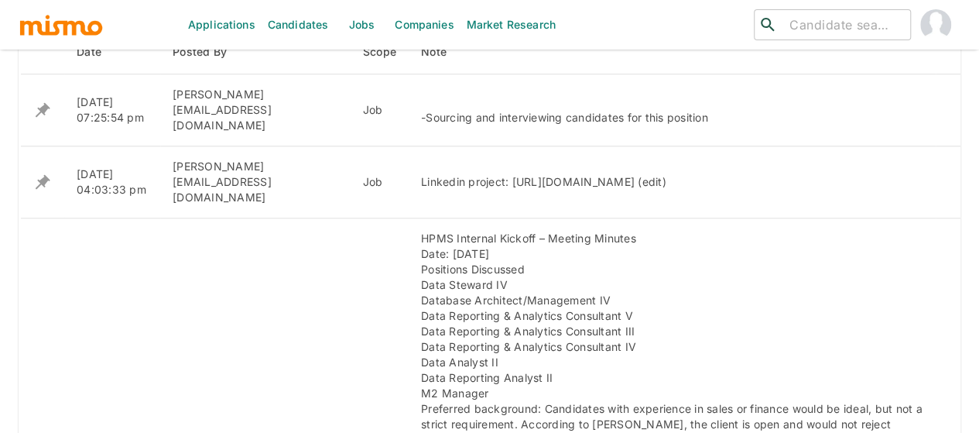
scroll to position [553, 0]
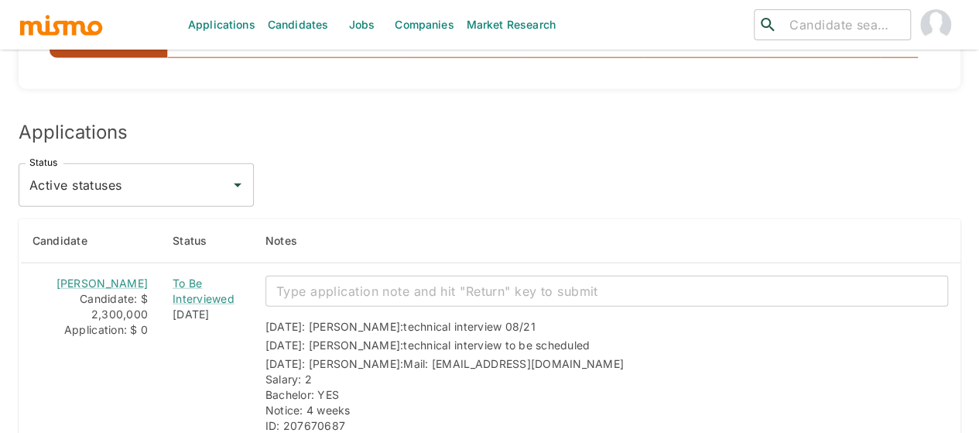
scroll to position [1935, 0]
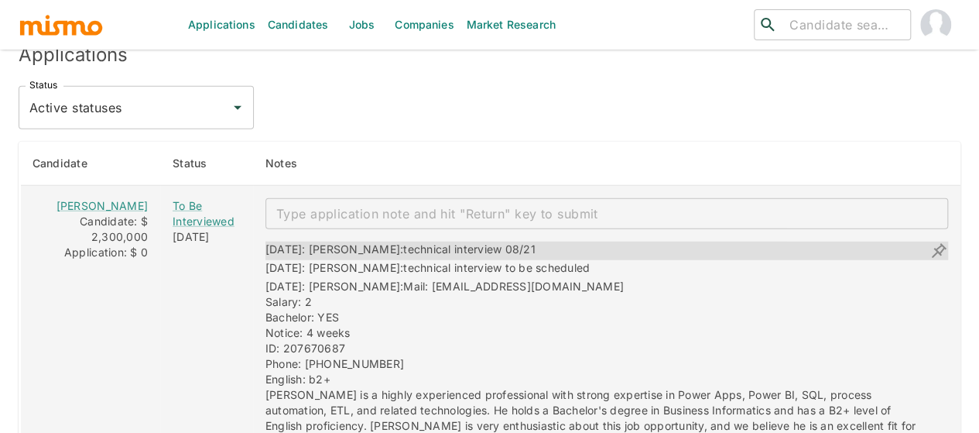
drag, startPoint x: 494, startPoint y: 193, endPoint x: 358, endPoint y: 192, distance: 136.2
click at [358, 241] on div "[DATE]: [PERSON_NAME]: technical interview 08/21" at bounding box center [606, 250] width 683 height 19
copy span "technical interview 08/21"
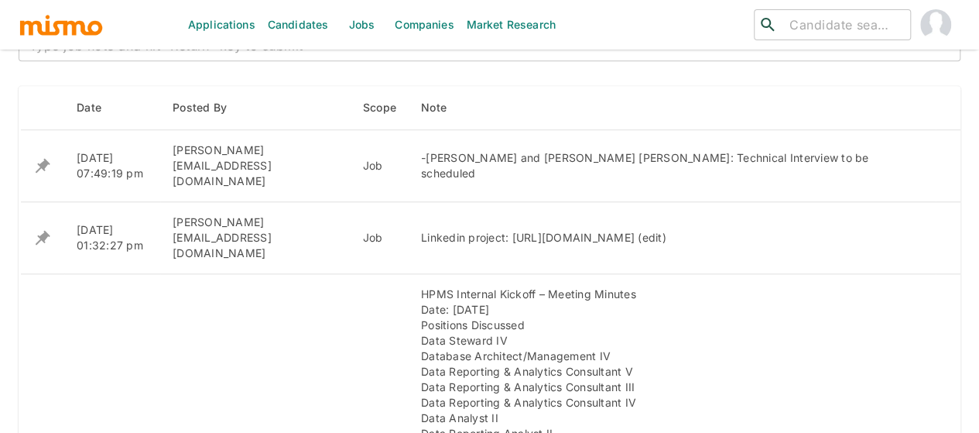
scroll to position [565, 0]
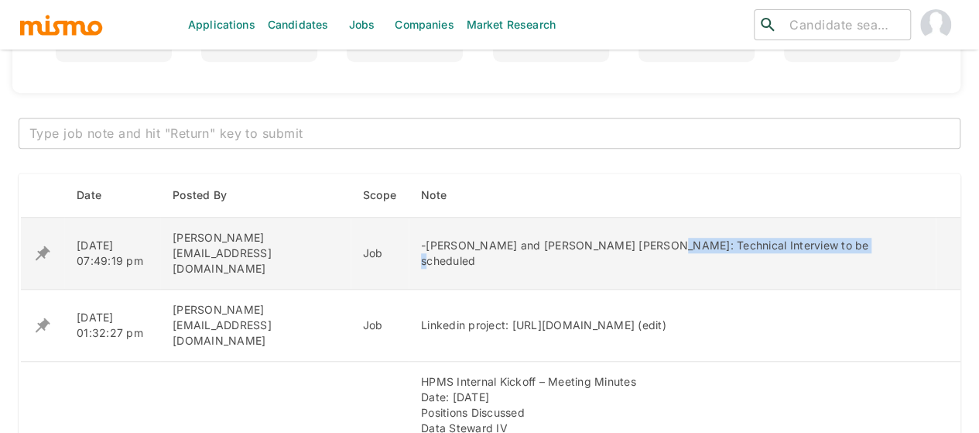
drag, startPoint x: 786, startPoint y: 245, endPoint x: 580, endPoint y: 242, distance: 205.9
click at [580, 242] on div "-Guillermo Angulo and Luis Angel Rojas: Technical Interview to be scheduled" at bounding box center [672, 253] width 502 height 31
copy div "Technical Interview to be scheduled"
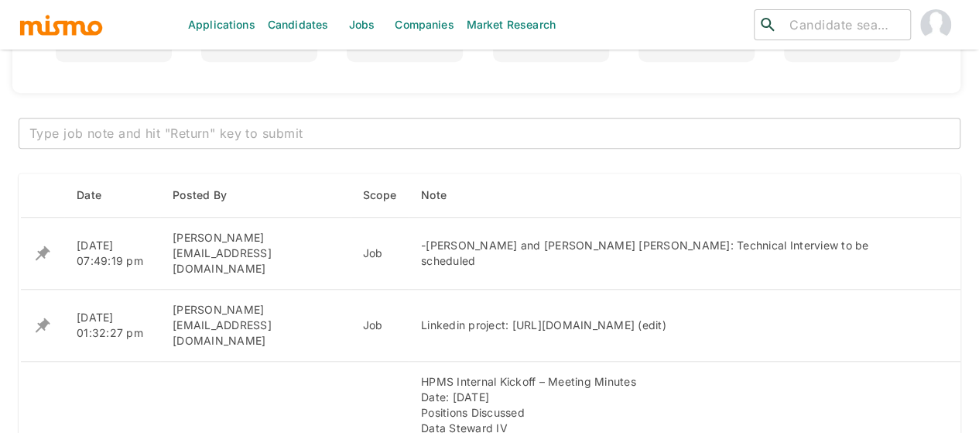
click at [372, 137] on textarea at bounding box center [489, 134] width 920 height 18
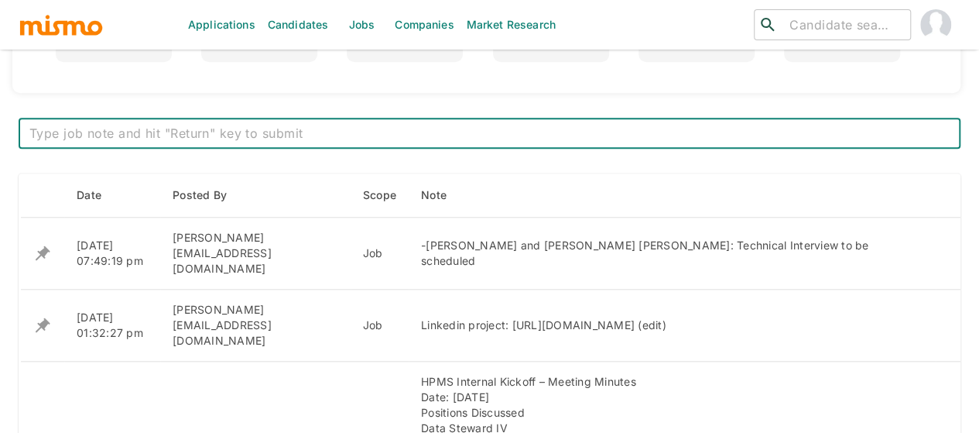
paste textarea "-Jorge Arrieta: technical interview 08/21 - Guillermo Angulo: Technical Intervi…"
type textarea "-Jorge Arrieta: technical interview 08/21 - Guillermo Angulo: Technical Intervi…"
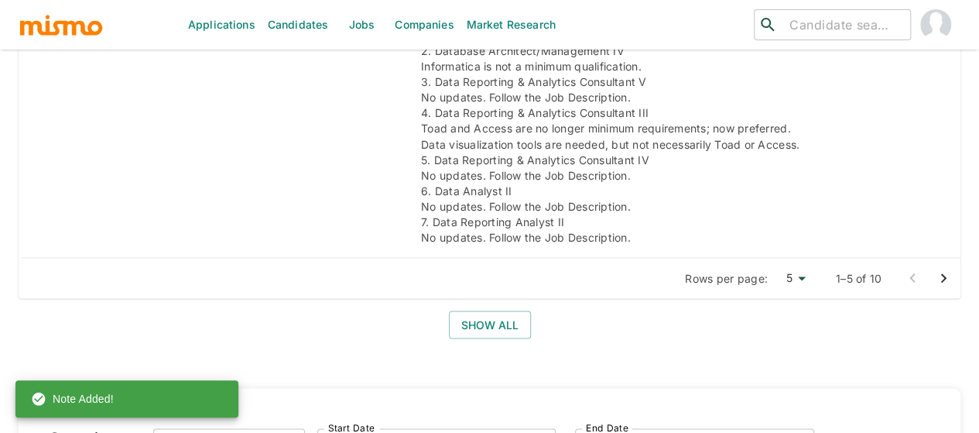
scroll to position [1416, 0]
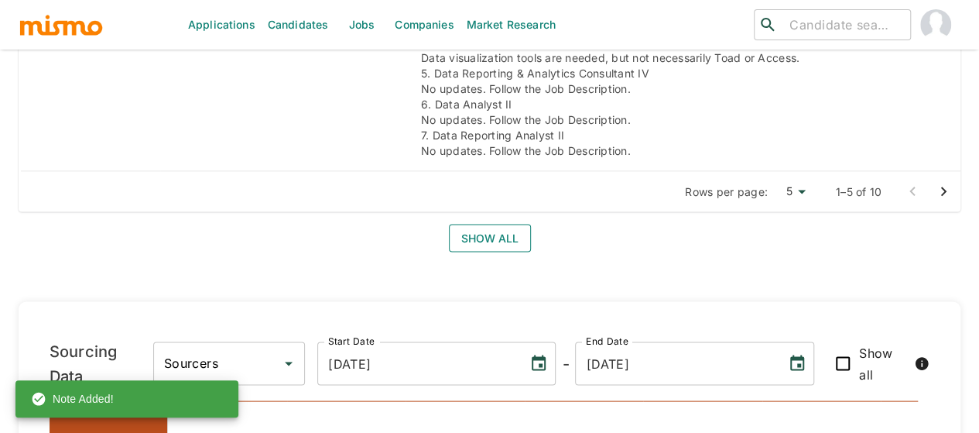
click at [505, 224] on button "Show all" at bounding box center [490, 238] width 82 height 29
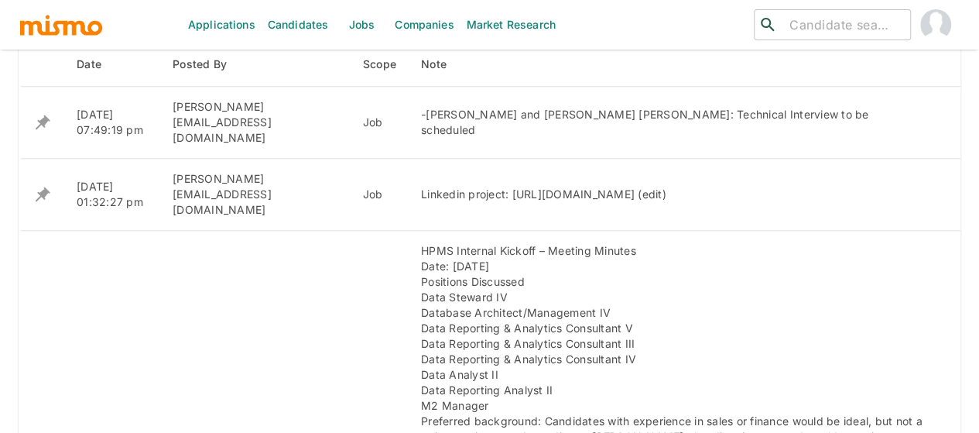
scroll to position [697, 0]
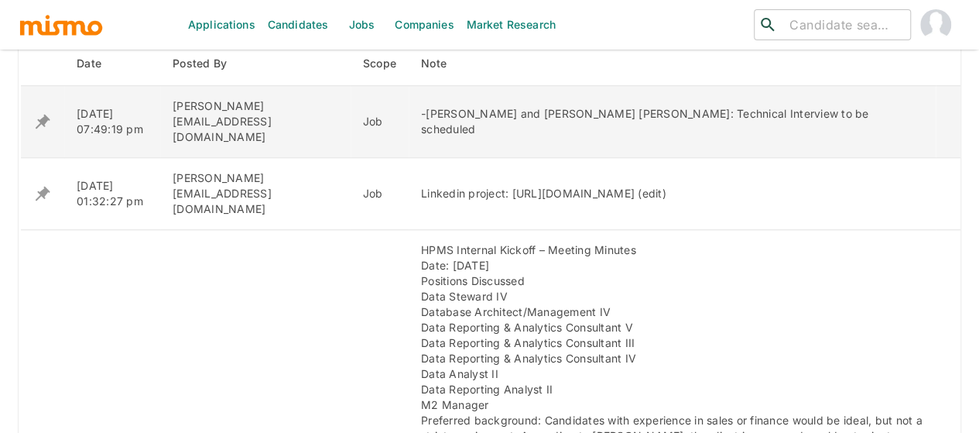
click at [43, 115] on icon "enhanced table" at bounding box center [43, 122] width 15 height 15
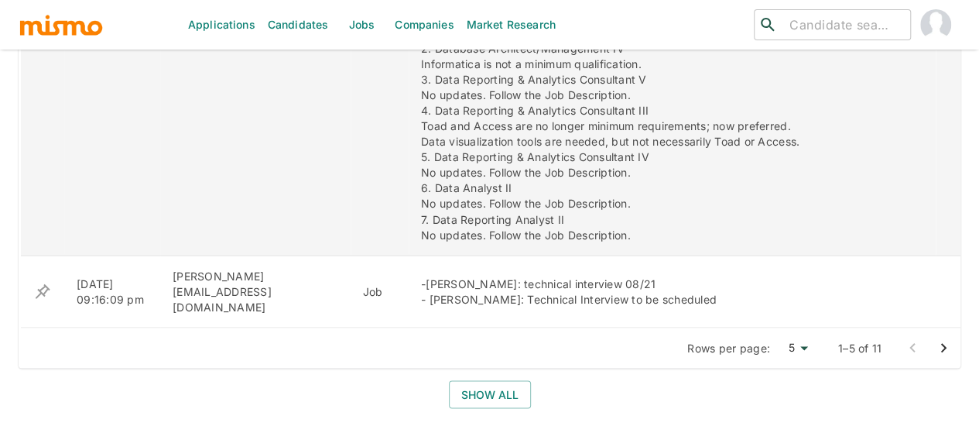
scroll to position [1316, 0]
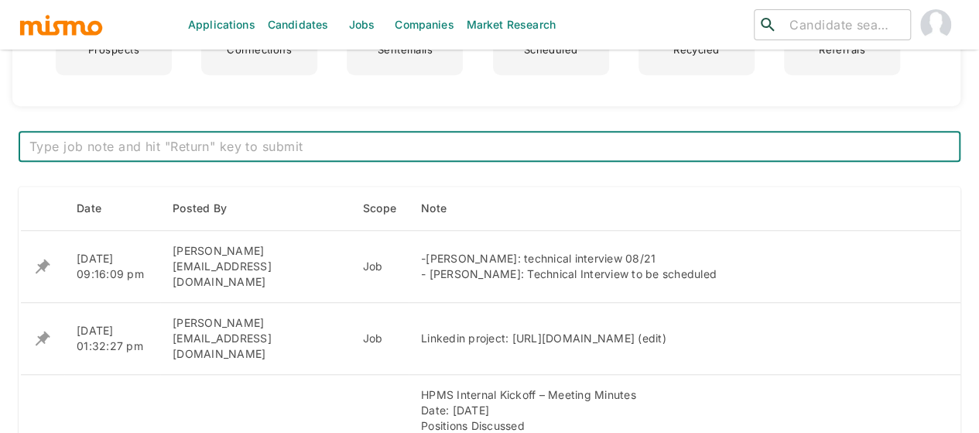
scroll to position [619, 0]
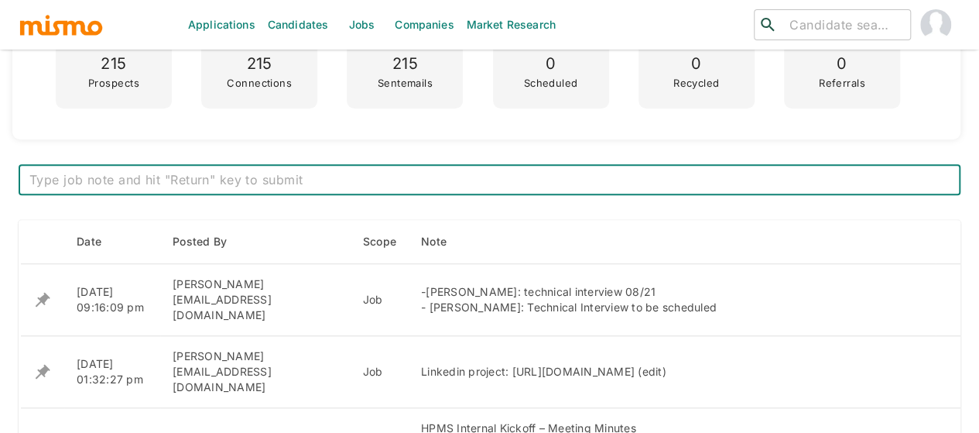
scroll to position [542, 0]
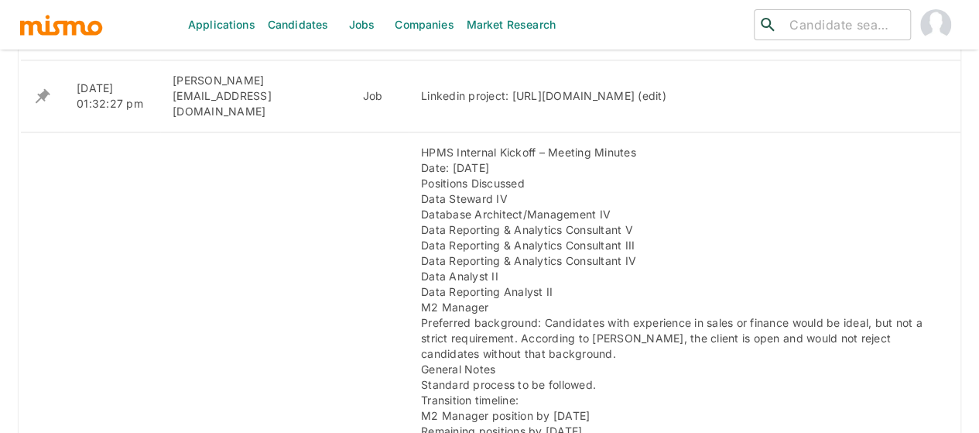
scroll to position [712, 0]
